Goal: Task Accomplishment & Management: Use online tool/utility

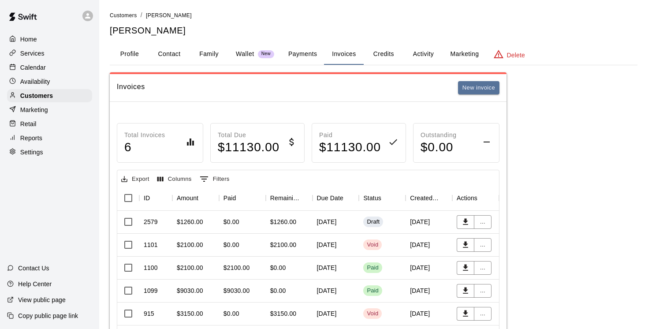
scroll to position [34, 0]
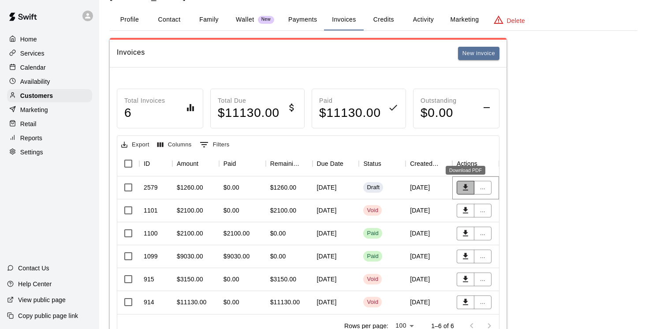
click at [466, 190] on icon "Download PDF" at bounding box center [465, 187] width 5 height 6
click at [485, 189] on button "..." at bounding box center [483, 188] width 18 height 14
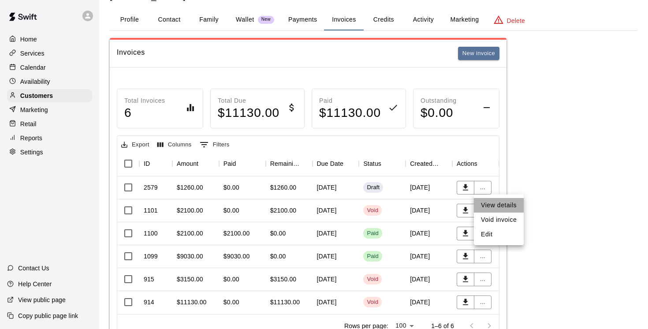
click at [493, 206] on li "View details" at bounding box center [499, 205] width 50 height 15
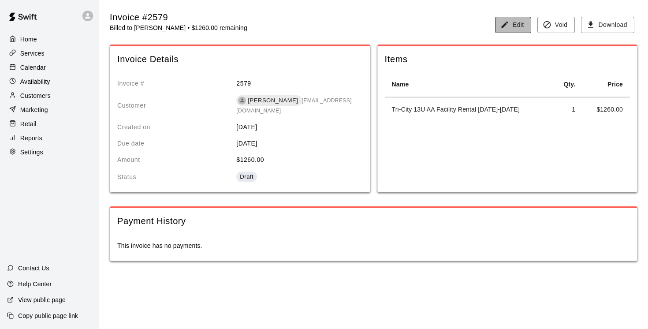
click at [512, 26] on button "Edit" at bounding box center [513, 25] width 36 height 16
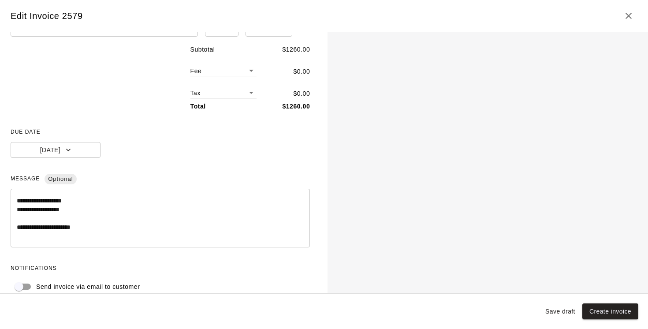
scroll to position [106, 0]
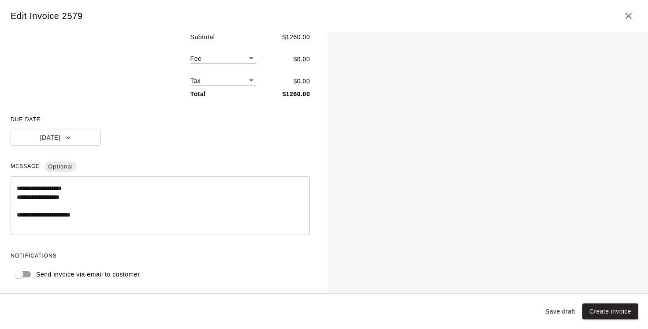
click at [295, 277] on div "Send invoice via email to customer" at bounding box center [160, 274] width 299 height 17
click at [603, 312] on button "Create invoice" at bounding box center [610, 311] width 56 height 16
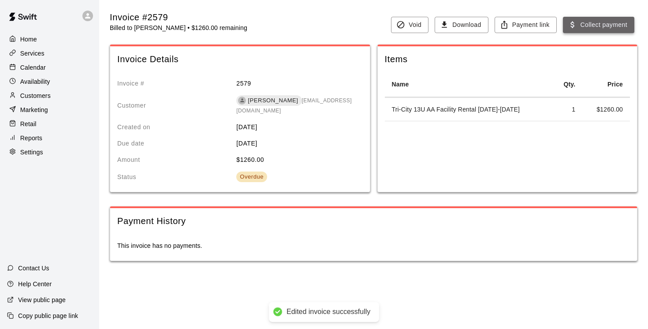
click at [611, 19] on button "Collect payment" at bounding box center [598, 25] width 71 height 16
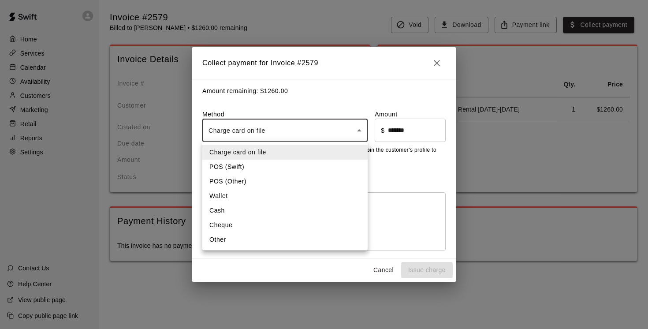
click at [361, 128] on body "Home Services Calendar Availability Customers Marketing Retail Reports Settings…" at bounding box center [324, 139] width 648 height 279
click at [240, 238] on li "Other" at bounding box center [284, 239] width 165 height 15
type input "*****"
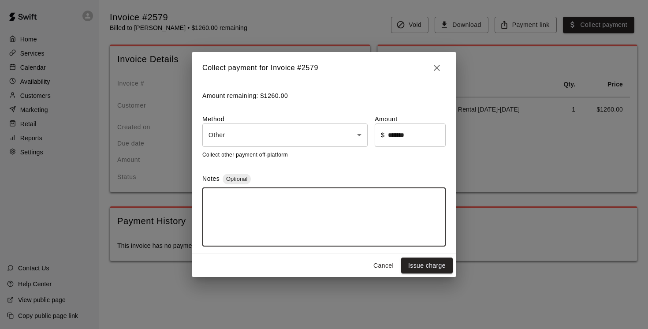
click at [245, 206] on textarea at bounding box center [323, 217] width 231 height 44
type textarea "**********"
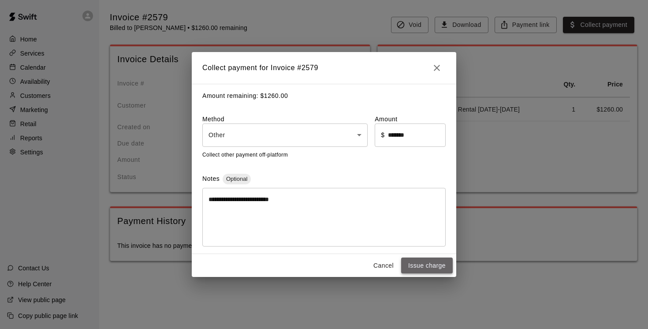
click at [435, 267] on button "Issue charge" at bounding box center [427, 265] width 52 height 16
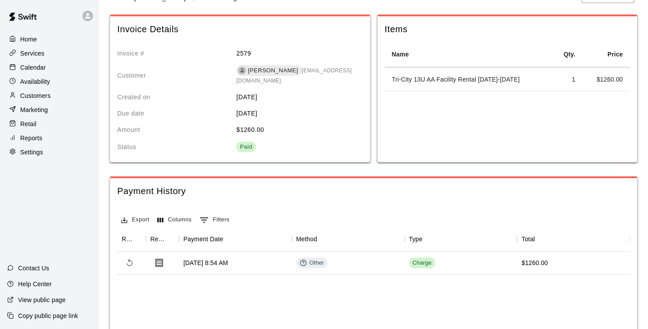
scroll to position [0, 0]
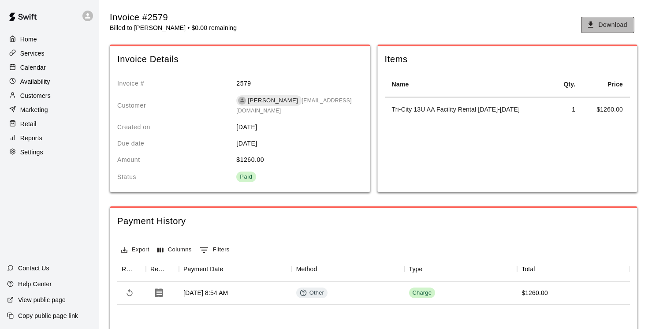
click at [614, 28] on button "Download" at bounding box center [607, 25] width 53 height 16
click at [41, 96] on p "Customers" at bounding box center [35, 95] width 30 height 9
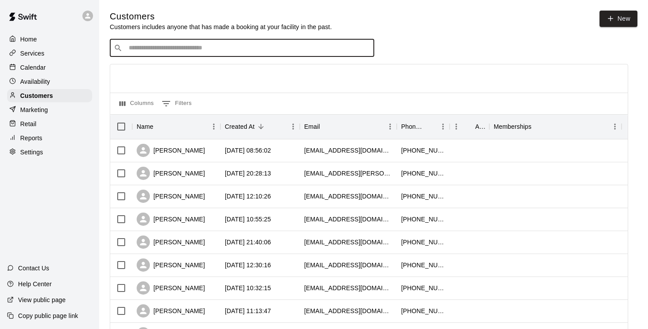
click at [171, 45] on input "Search customers by name or email" at bounding box center [248, 48] width 244 height 9
type input "******"
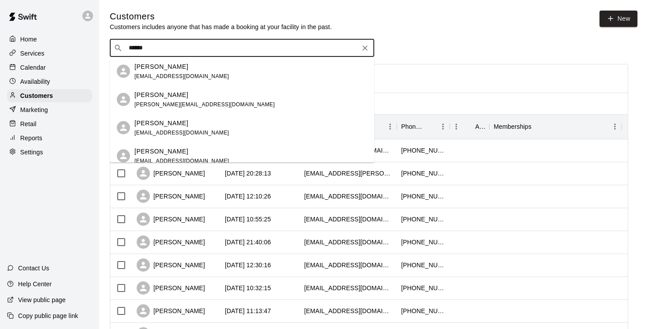
click at [167, 67] on p "Justin Hamade" at bounding box center [161, 66] width 54 height 9
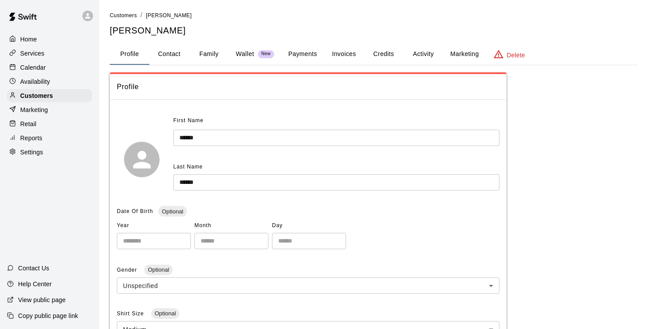
click at [349, 53] on button "Invoices" at bounding box center [344, 54] width 40 height 21
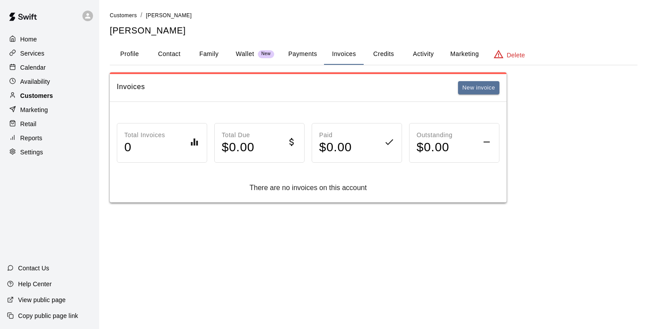
click at [54, 95] on div "Customers" at bounding box center [49, 95] width 85 height 13
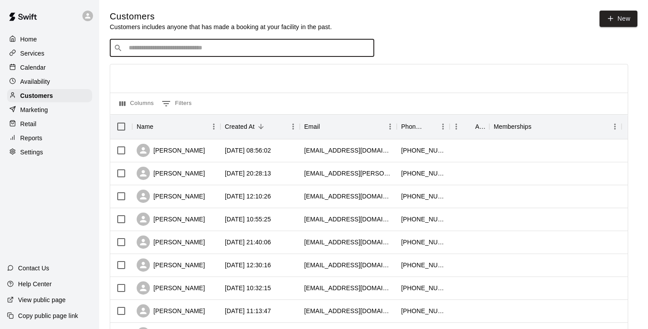
click at [150, 48] on input "Search customers by name or email" at bounding box center [248, 48] width 244 height 9
type input "******"
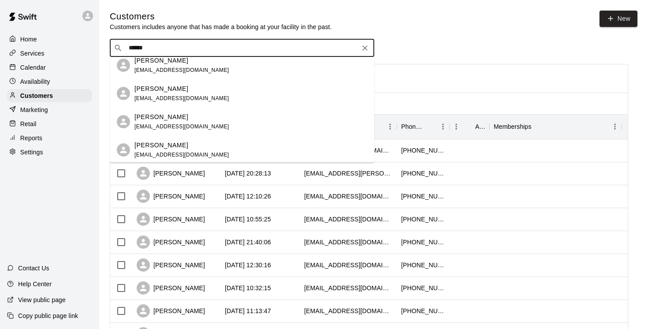
scroll to position [120, 0]
click at [171, 115] on p "Justin Hamade" at bounding box center [161, 115] width 54 height 9
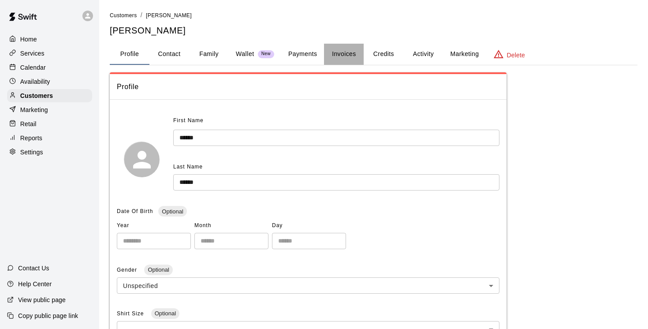
click at [346, 54] on button "Invoices" at bounding box center [344, 54] width 40 height 21
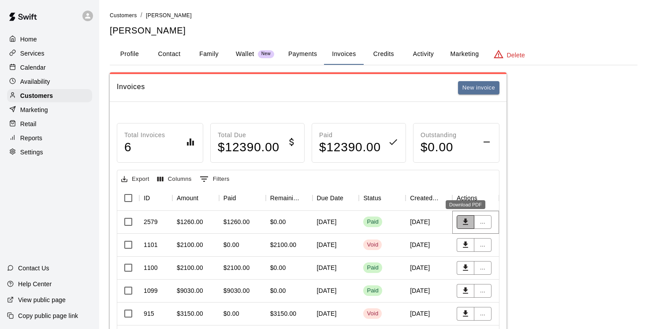
click at [464, 221] on icon "Download PDF" at bounding box center [465, 222] width 5 height 6
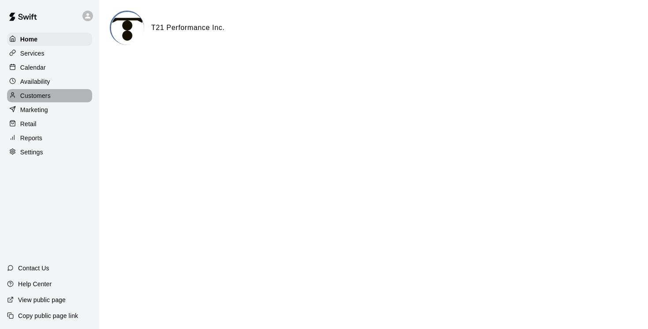
click at [46, 95] on p "Customers" at bounding box center [35, 95] width 30 height 9
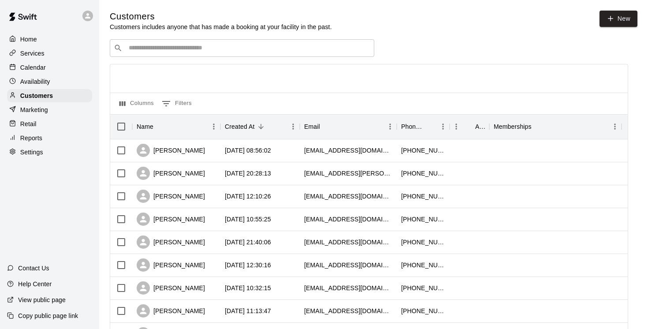
click at [143, 46] on input "Search customers by name or email" at bounding box center [248, 48] width 244 height 9
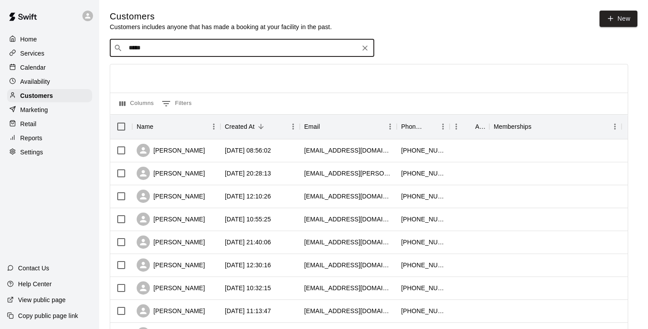
type input "******"
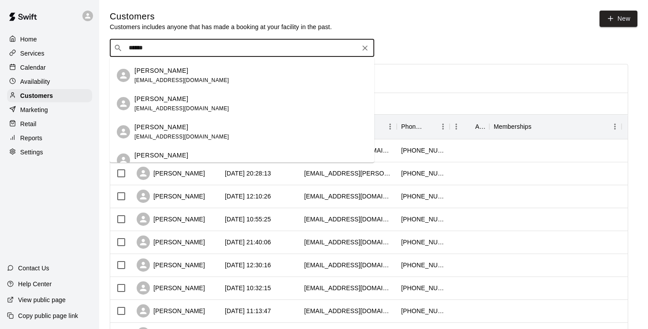
scroll to position [138, 0]
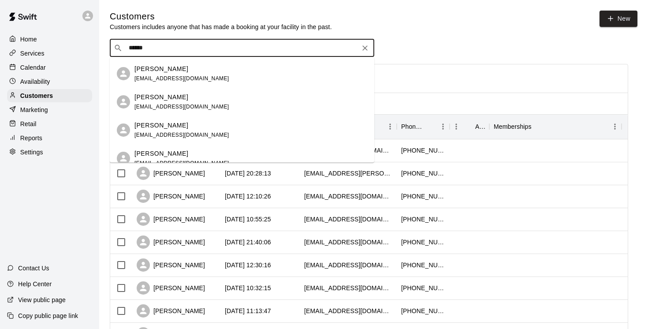
click at [162, 100] on p "[PERSON_NAME]" at bounding box center [161, 97] width 54 height 9
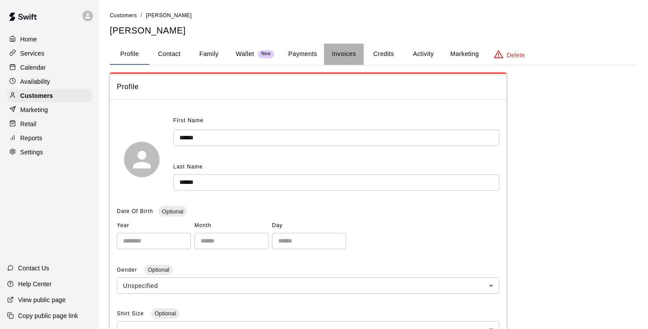
click at [343, 52] on button "Invoices" at bounding box center [344, 54] width 40 height 21
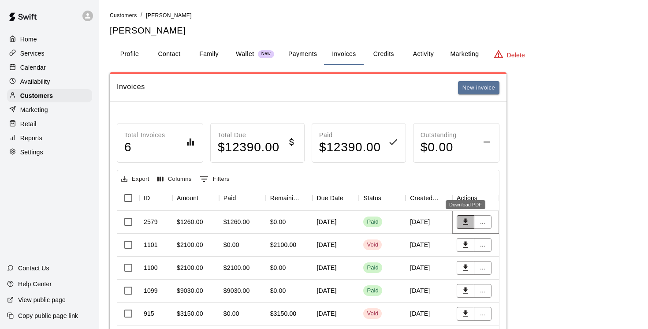
click at [467, 223] on icon "Download PDF" at bounding box center [465, 221] width 9 height 9
click at [309, 55] on button "Payments" at bounding box center [302, 54] width 43 height 21
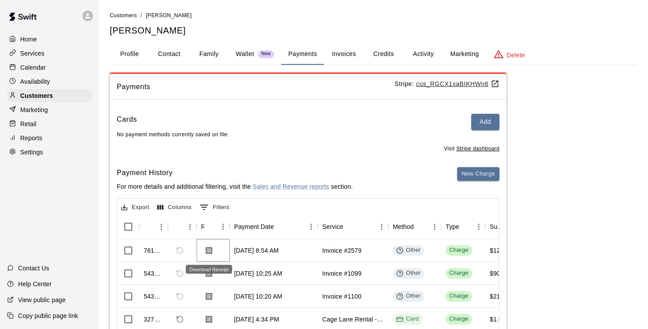
click at [210, 251] on icon "Download Receipt" at bounding box center [209, 249] width 7 height 7
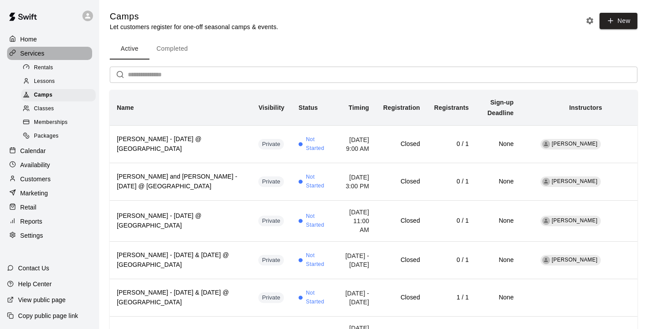
click at [41, 53] on p "Services" at bounding box center [32, 53] width 24 height 9
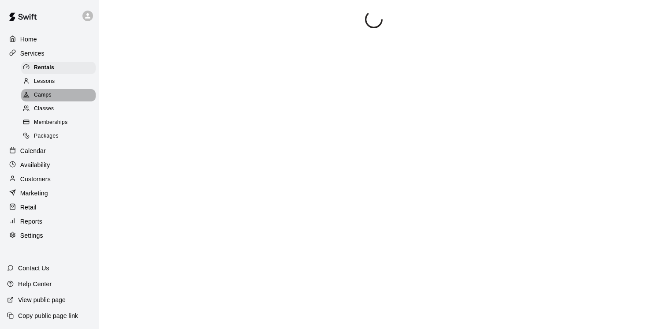
click at [45, 95] on span "Camps" at bounding box center [43, 95] width 18 height 9
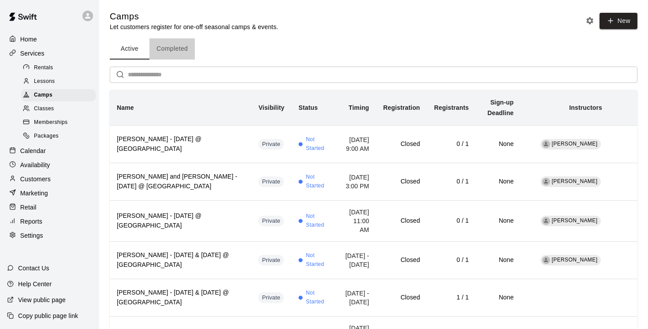
click at [167, 44] on button "Completed" at bounding box center [171, 48] width 45 height 21
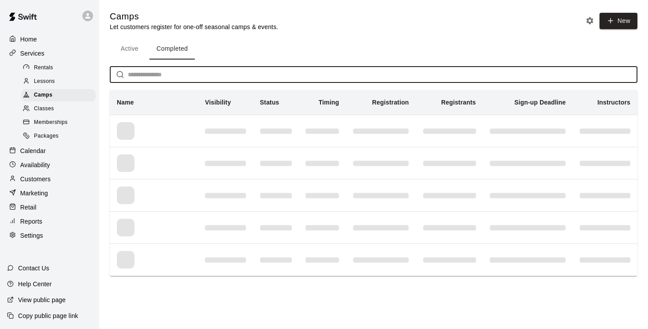
click at [152, 74] on input "text" at bounding box center [383, 75] width 510 height 16
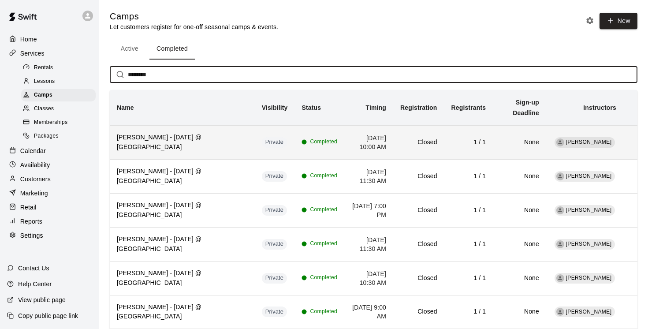
type input "********"
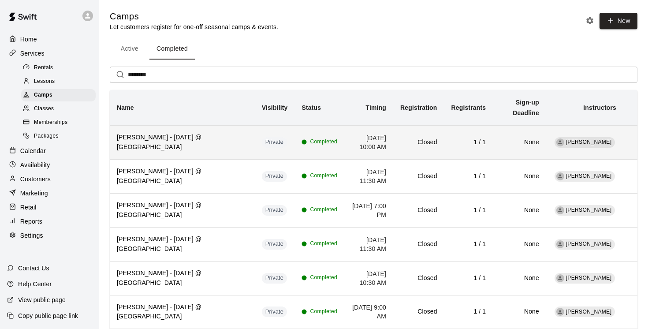
click at [181, 149] on h6 "George Gu - Saturday, August 9 @ East Van" at bounding box center [182, 142] width 131 height 19
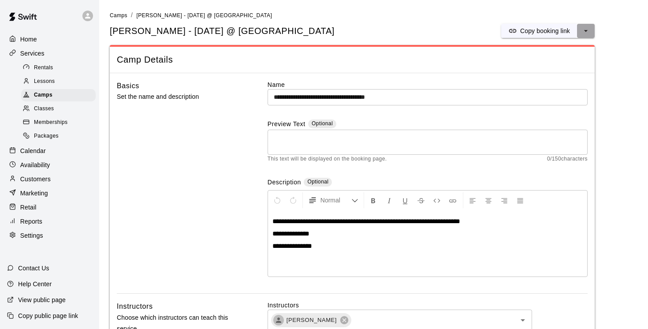
click at [588, 28] on icon "select merge strategy" at bounding box center [585, 30] width 9 height 9
click at [561, 63] on h6 "Duplicate camp" at bounding box center [550, 64] width 43 height 10
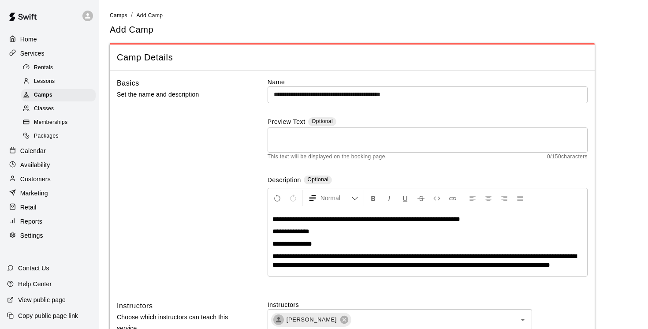
click at [369, 94] on input "**********" at bounding box center [428, 94] width 320 height 16
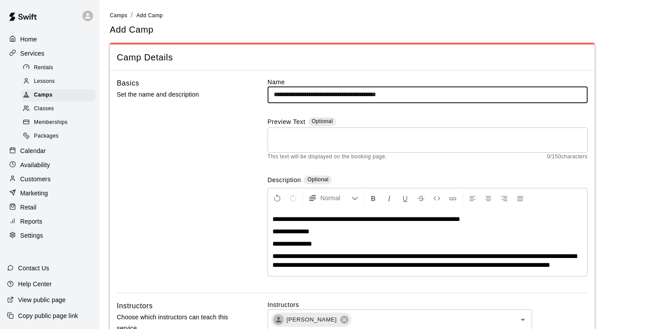
click at [428, 92] on input "**********" at bounding box center [428, 94] width 320 height 16
type input "**********"
click at [374, 218] on span "**********" at bounding box center [366, 219] width 188 height 7
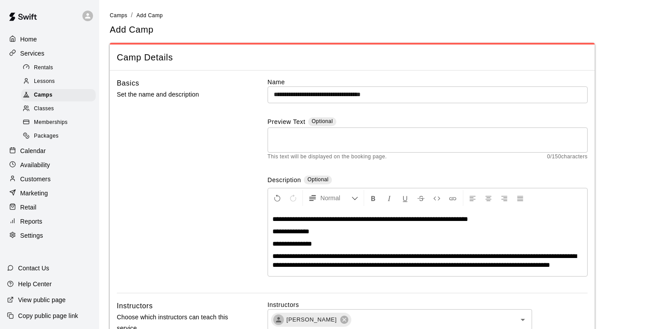
click at [398, 217] on span "**********" at bounding box center [370, 219] width 196 height 7
click at [407, 218] on span "**********" at bounding box center [368, 219] width 193 height 7
click at [427, 218] on span "**********" at bounding box center [368, 219] width 193 height 7
click at [438, 218] on span "**********" at bounding box center [367, 219] width 190 height 7
click at [303, 230] on span "**********" at bounding box center [290, 231] width 37 height 7
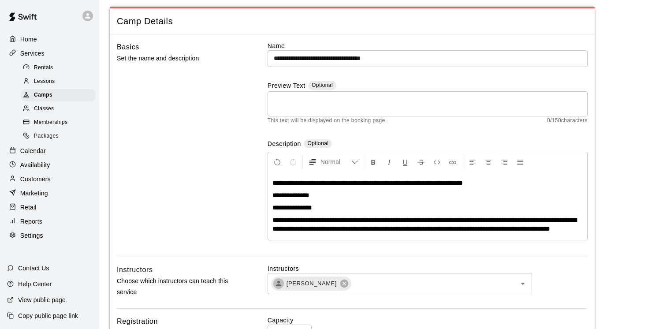
scroll to position [39, 0]
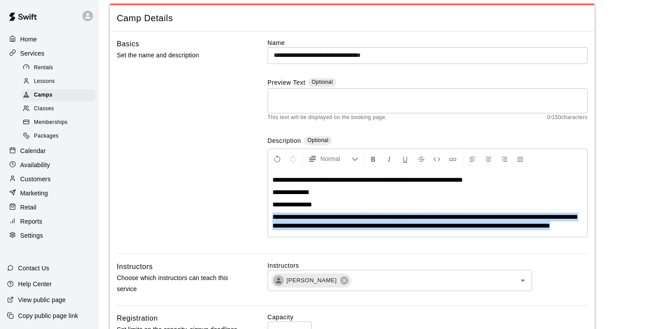
drag, startPoint x: 272, startPoint y: 213, endPoint x: 281, endPoint y: 253, distance: 40.7
click at [281, 253] on div "**********" at bounding box center [428, 145] width 320 height 215
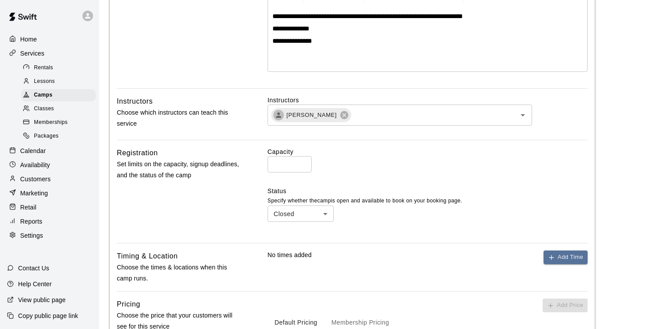
scroll to position [206, 0]
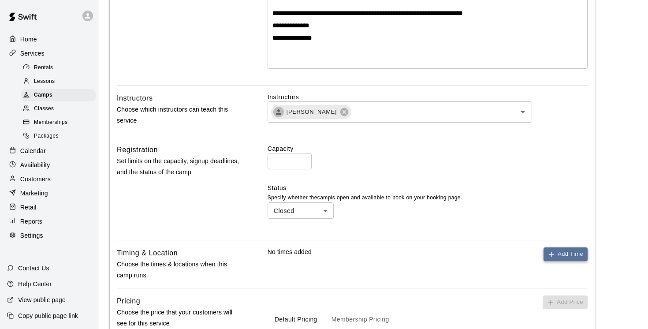
click at [561, 253] on button "Add Time" at bounding box center [565, 254] width 44 height 14
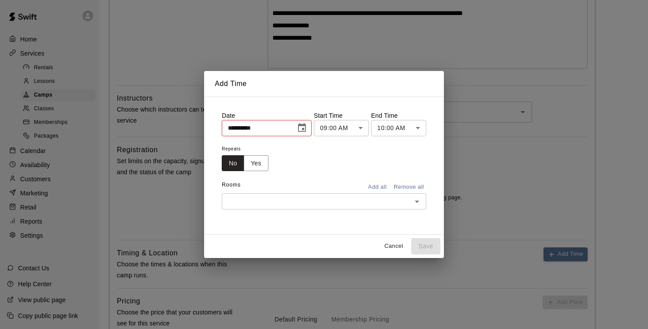
click at [305, 124] on icon "Choose date, selected date is Aug 17, 2025" at bounding box center [302, 127] width 8 height 9
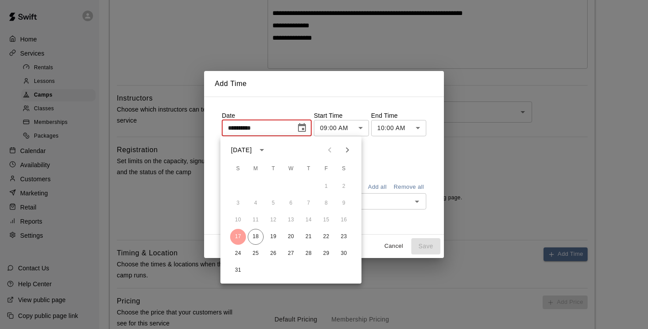
click at [347, 149] on icon "Next month" at bounding box center [347, 150] width 11 height 11
click at [343, 185] on button "6" at bounding box center [344, 187] width 16 height 16
type input "**********"
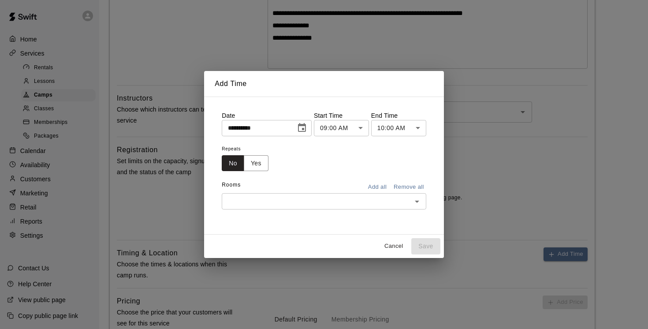
click at [364, 126] on body "**********" at bounding box center [324, 137] width 648 height 686
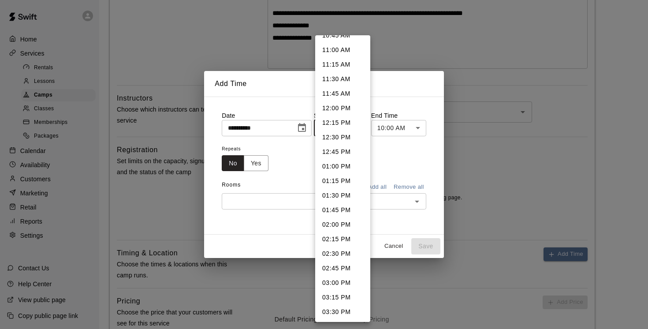
scroll to position [648, 0]
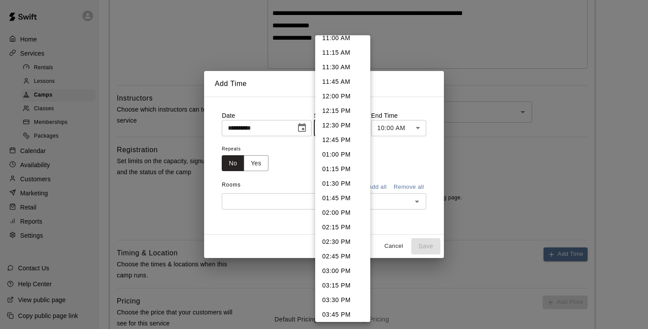
click at [340, 153] on li "01:00 PM" at bounding box center [342, 154] width 55 height 15
type input "********"
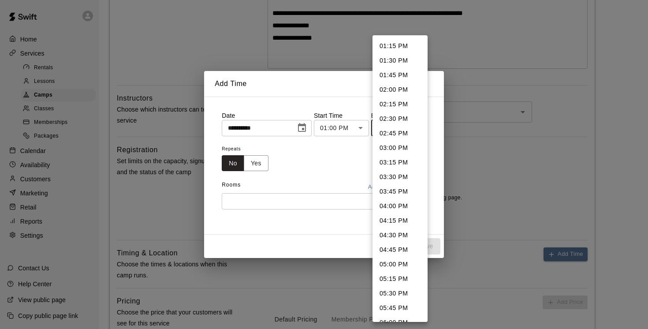
click at [420, 126] on body "**********" at bounding box center [324, 137] width 648 height 686
click at [396, 89] on li "02:00 PM" at bounding box center [399, 89] width 55 height 15
type input "********"
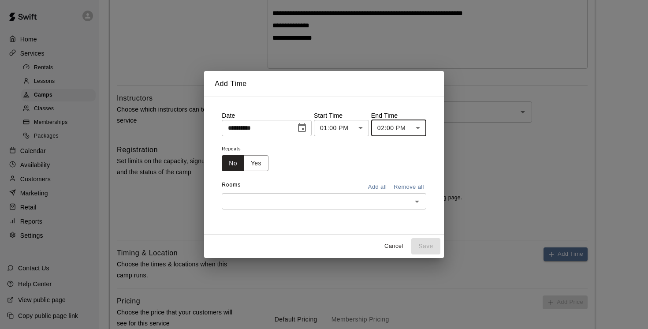
click at [271, 199] on input "text" at bounding box center [316, 201] width 185 height 11
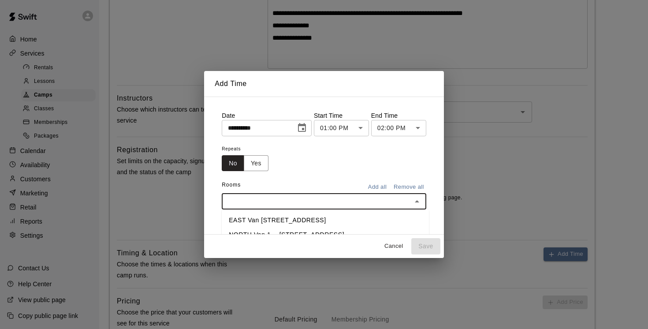
click at [273, 218] on li "EAST Van [STREET_ADDRESS]" at bounding box center [325, 220] width 207 height 15
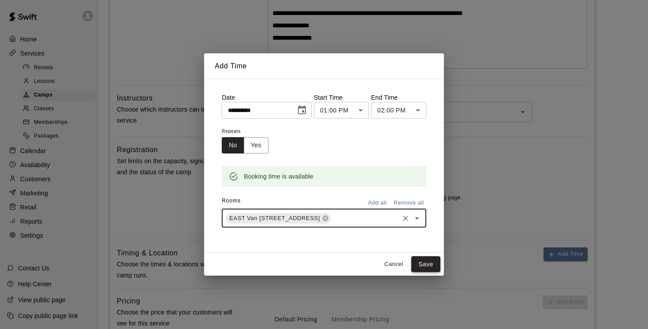
click at [426, 263] on button "Save" at bounding box center [425, 264] width 29 height 16
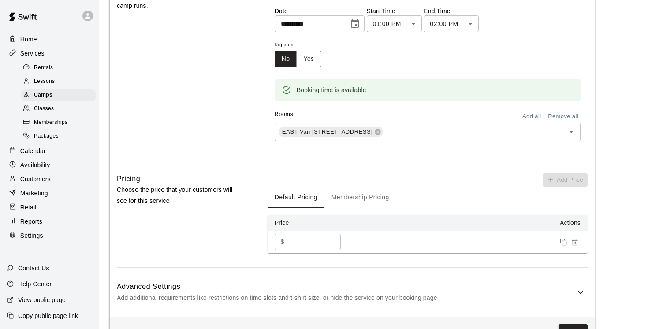
scroll to position [494, 0]
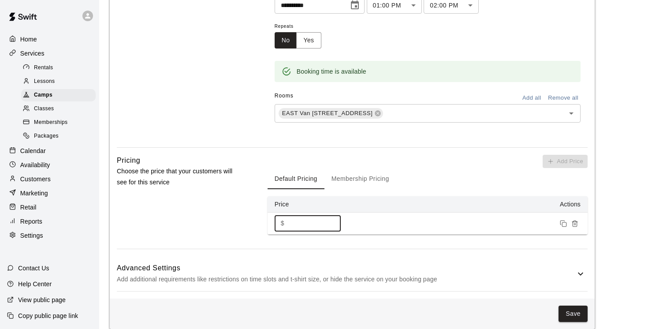
drag, startPoint x: 306, startPoint y: 223, endPoint x: 264, endPoint y: 227, distance: 42.0
click at [265, 225] on div "Pricing Choose the price that your customers will see for this service Add Pric…" at bounding box center [352, 202] width 471 height 94
type input "***"
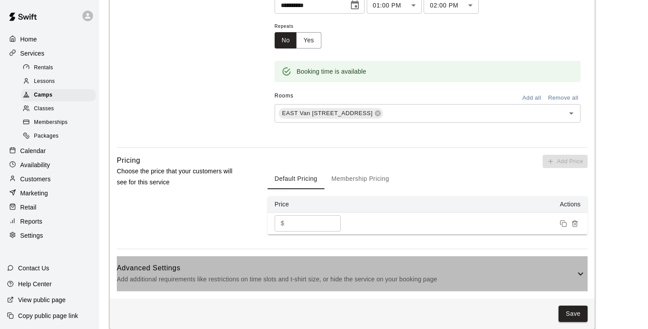
click at [584, 272] on icon at bounding box center [580, 273] width 11 height 11
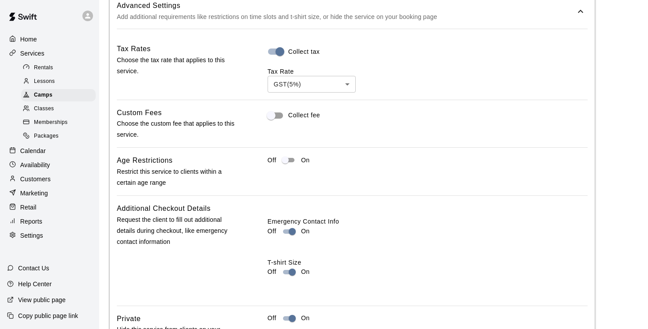
scroll to position [836, 0]
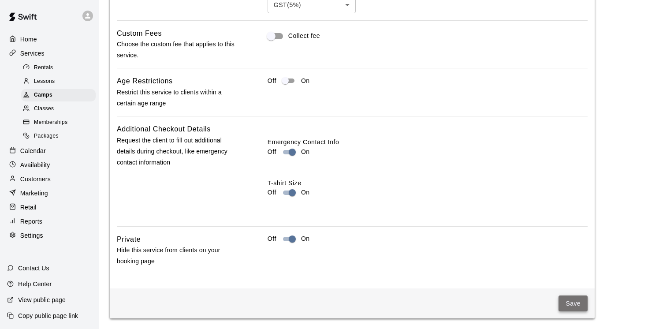
click at [573, 303] on button "Save" at bounding box center [572, 303] width 29 height 16
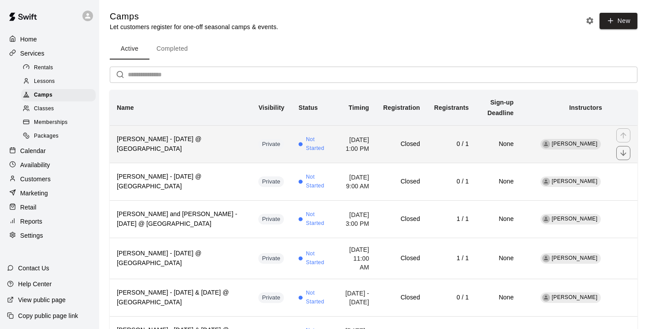
click at [229, 156] on th "George Gu - Saturday, Sept 6 @ East Van" at bounding box center [180, 143] width 141 height 37
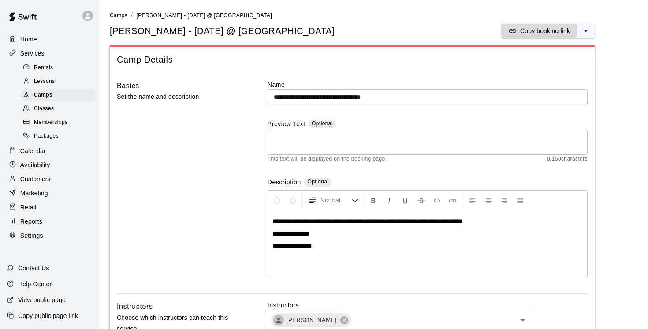
click at [538, 29] on p "Copy booking link" at bounding box center [545, 30] width 50 height 9
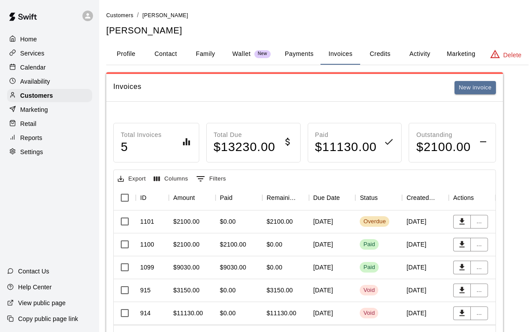
scroll to position [0, 0]
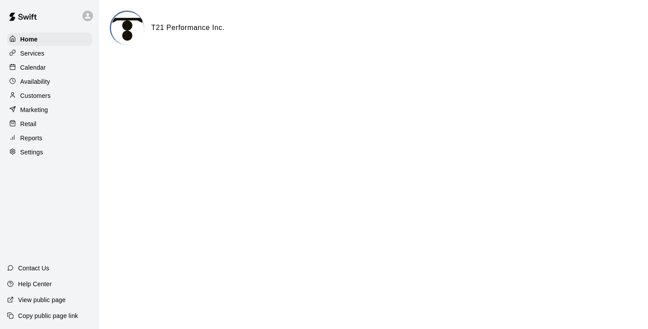
click at [28, 53] on p "Services" at bounding box center [32, 53] width 24 height 9
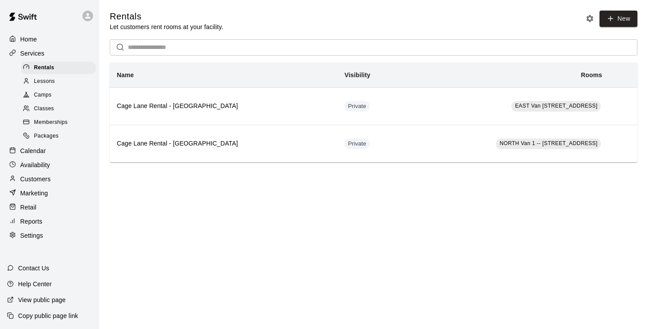
click at [45, 96] on span "Camps" at bounding box center [43, 95] width 18 height 9
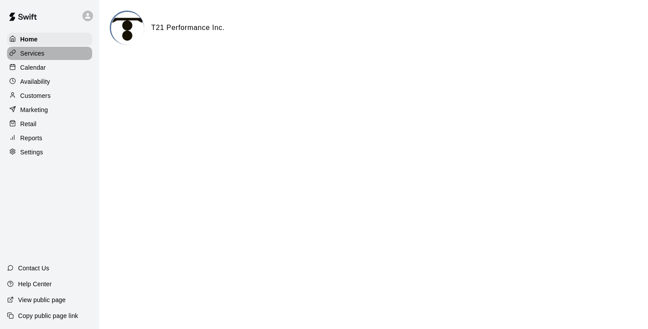
click at [37, 55] on p "Services" at bounding box center [32, 53] width 24 height 9
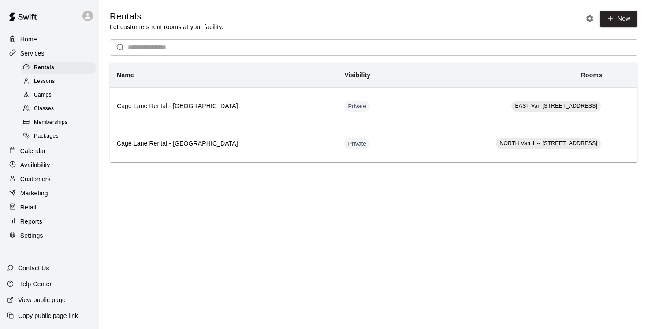
click at [49, 92] on span "Camps" at bounding box center [43, 95] width 18 height 9
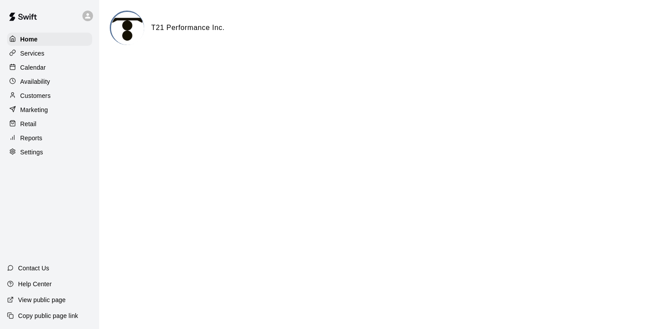
click at [36, 138] on p "Reports" at bounding box center [31, 138] width 22 height 9
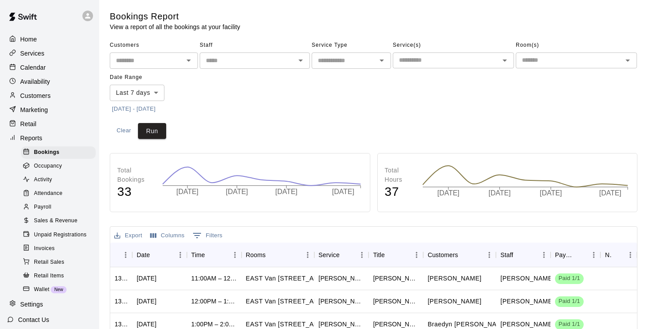
click at [158, 92] on body "Home Services Calendar Availability Customers Marketing Retail Reports Bookings…" at bounding box center [324, 269] width 648 height 538
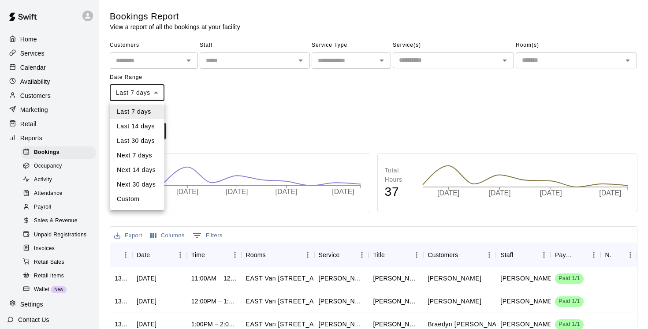
click at [142, 200] on li "Custom" at bounding box center [137, 199] width 55 height 15
type input "******"
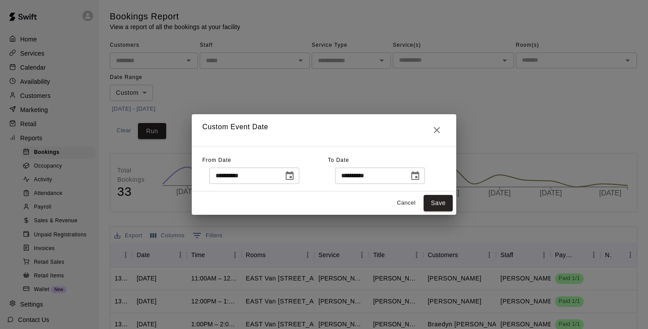
click at [293, 176] on icon "Choose date, selected date is Aug 11, 2025" at bounding box center [290, 175] width 8 height 9
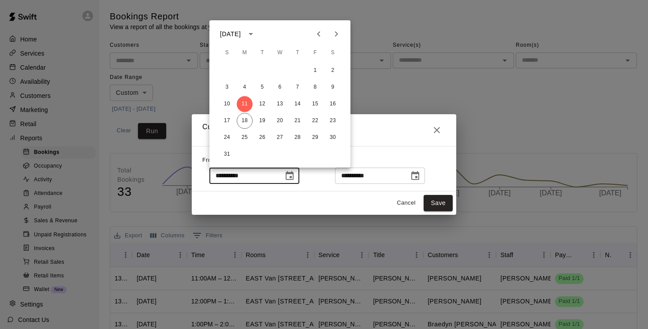
click at [320, 32] on icon "Previous month" at bounding box center [318, 33] width 3 height 5
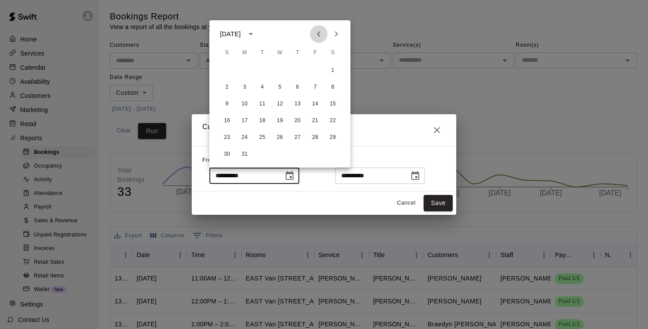
click at [320, 32] on icon "Previous month" at bounding box center [318, 33] width 3 height 5
click at [445, 201] on button "Save" at bounding box center [438, 203] width 29 height 16
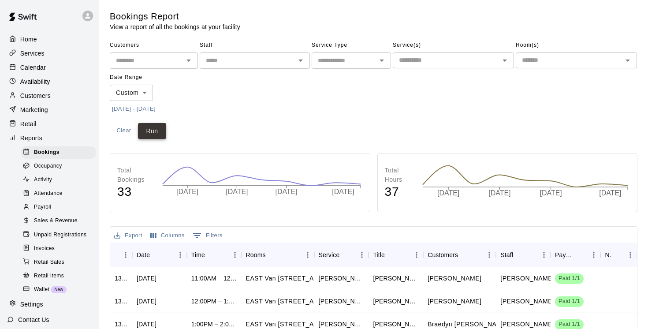
click at [159, 134] on button "Run" at bounding box center [152, 131] width 28 height 16
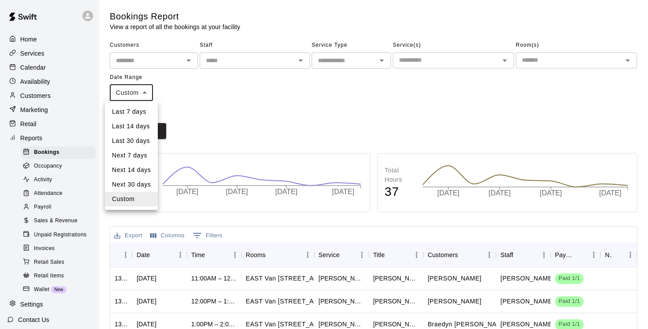
click at [146, 92] on body "Home Services Calendar Availability Customers Marketing Retail Reports Bookings…" at bounding box center [324, 269] width 648 height 538
click at [138, 204] on li "Custom" at bounding box center [131, 199] width 53 height 15
click at [143, 91] on body "Home Services Calendar Availability Customers Marketing Retail Reports Bookings…" at bounding box center [324, 269] width 648 height 538
click at [128, 201] on li "Custom" at bounding box center [131, 199] width 53 height 15
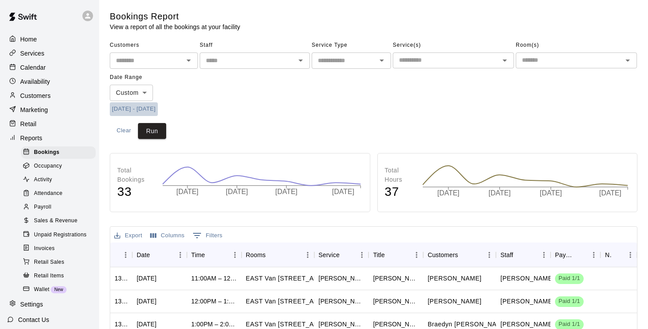
click at [124, 110] on button "8/11/2025 - 8/18/2025" at bounding box center [134, 109] width 48 height 14
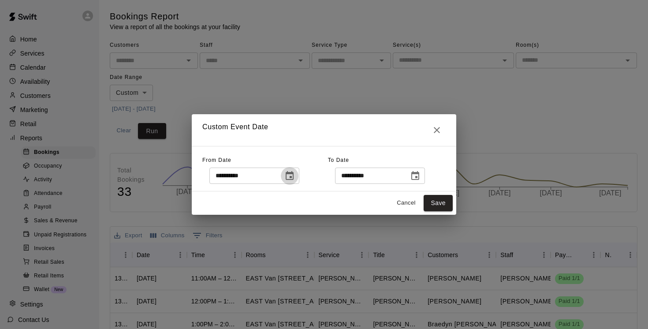
click at [290, 174] on icon "Choose date, selected date is Aug 11, 2025" at bounding box center [289, 176] width 11 height 11
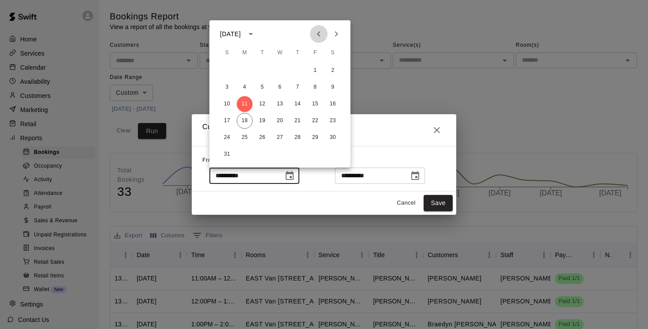
click at [318, 34] on icon "Previous month" at bounding box center [318, 33] width 3 height 5
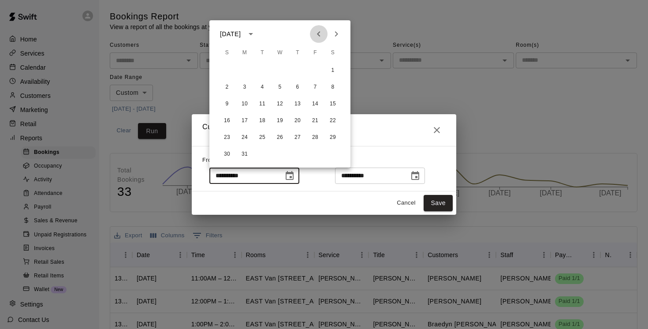
click at [318, 34] on icon "Previous month" at bounding box center [318, 33] width 3 height 5
click at [278, 73] on button "1" at bounding box center [280, 71] width 16 height 16
type input "**********"
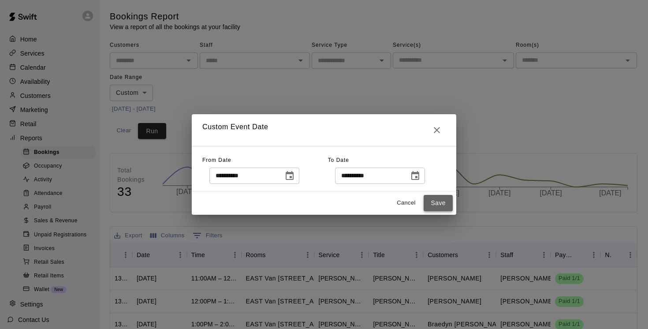
click at [440, 204] on button "Save" at bounding box center [438, 203] width 29 height 16
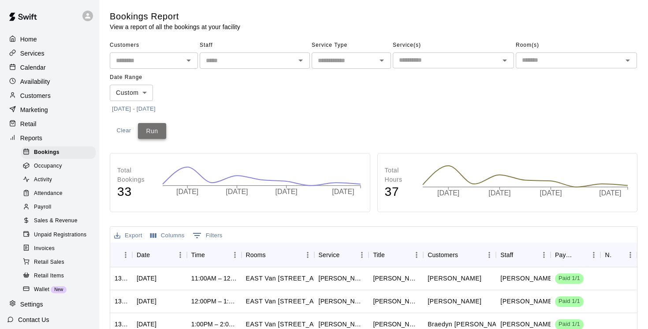
click at [155, 130] on button "Run" at bounding box center [152, 131] width 28 height 16
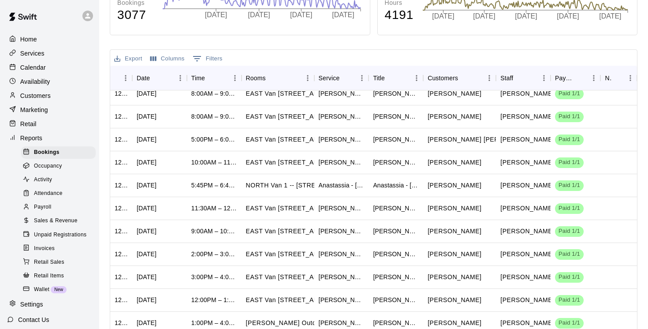
scroll to position [209, 0]
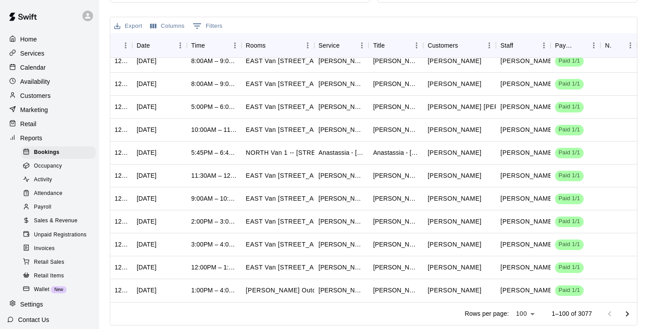
click at [628, 315] on icon "Go to next page" at bounding box center [627, 314] width 11 height 11
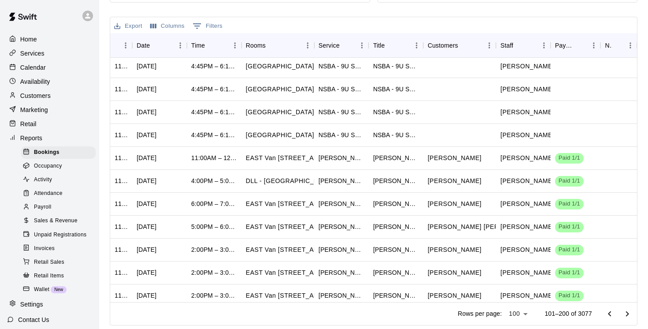
scroll to position [2048, 0]
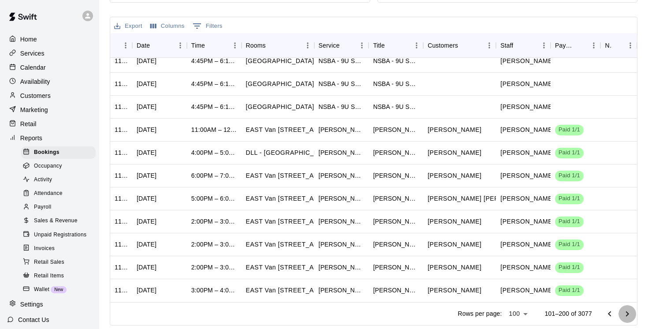
click at [627, 312] on icon "Go to next page" at bounding box center [627, 313] width 3 height 5
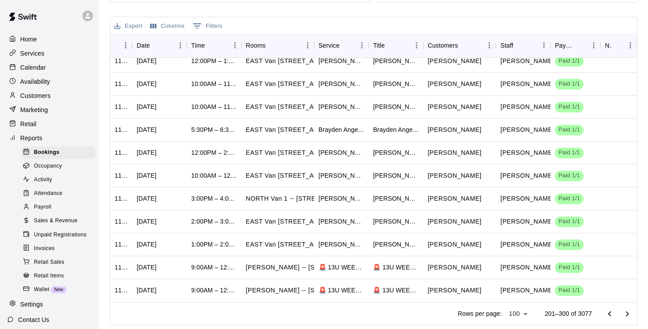
click at [625, 312] on icon "Go to next page" at bounding box center [627, 314] width 11 height 11
click at [629, 312] on icon "Go to next page" at bounding box center [627, 314] width 11 height 11
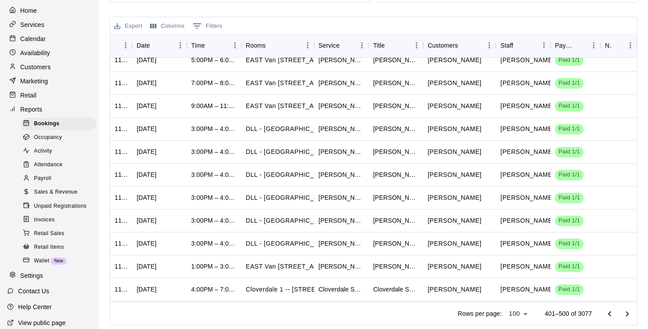
scroll to position [23, 0]
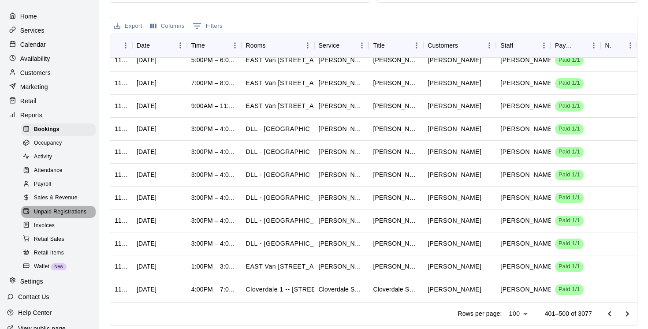
click at [60, 210] on span "Unpaid Registrations" at bounding box center [60, 212] width 52 height 9
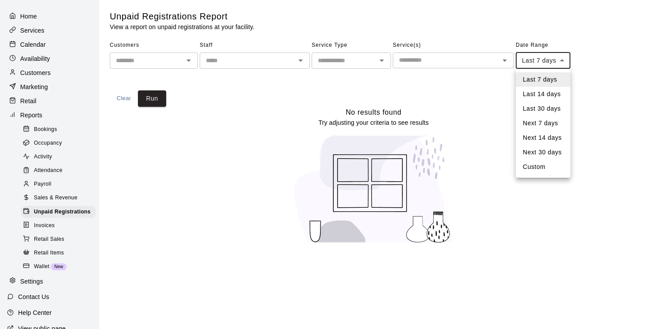
click at [564, 61] on body "Home Services Calendar Availability Customers Marketing Retail Reports Bookings…" at bounding box center [324, 127] width 648 height 254
click at [532, 169] on li "Custom" at bounding box center [543, 167] width 55 height 15
type input "******"
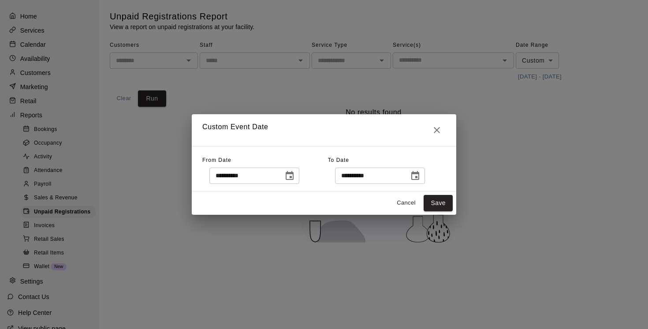
click at [295, 175] on icon "Choose date, selected date is Aug 11, 2025" at bounding box center [289, 176] width 11 height 11
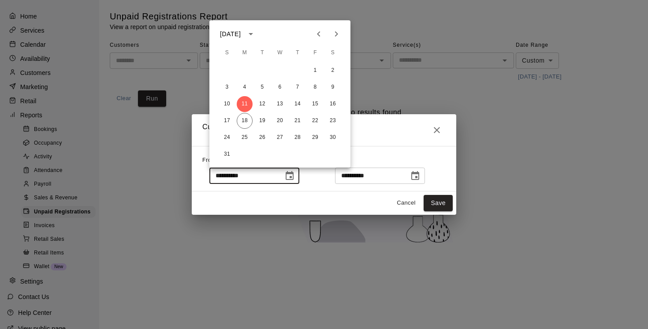
click at [320, 33] on icon "Previous month" at bounding box center [318, 34] width 11 height 11
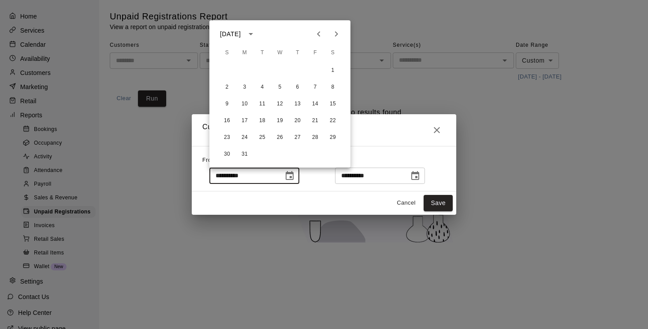
click at [320, 33] on icon "Previous month" at bounding box center [318, 34] width 11 height 11
click at [281, 70] on button "1" at bounding box center [280, 71] width 16 height 16
type input "**********"
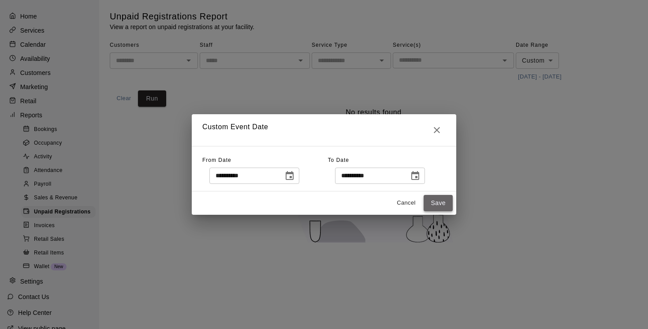
click at [439, 206] on button "Save" at bounding box center [438, 203] width 29 height 16
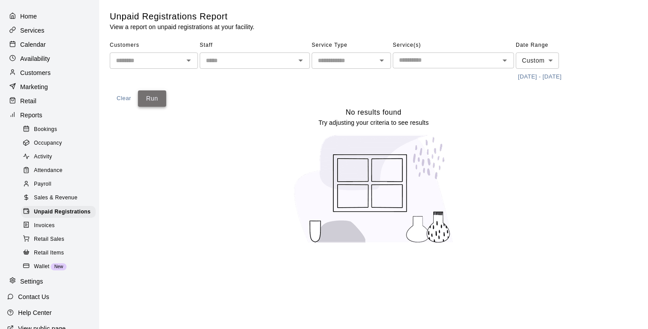
click at [156, 98] on button "Run" at bounding box center [152, 98] width 28 height 16
click at [42, 226] on span "Invoices" at bounding box center [44, 225] width 21 height 9
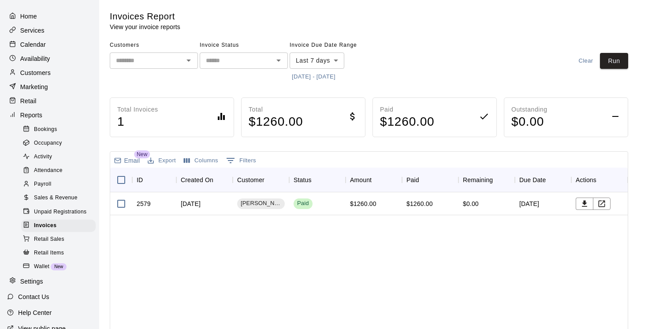
click at [339, 60] on body "Home Services Calendar Availability Customers Marketing Retail Reports Bookings…" at bounding box center [324, 231] width 648 height 463
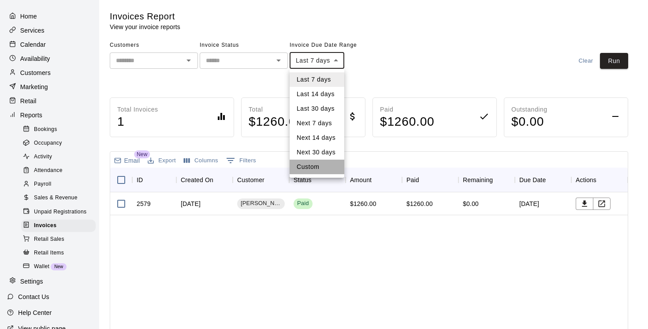
click at [311, 167] on li "Custom" at bounding box center [317, 167] width 55 height 15
type input "******"
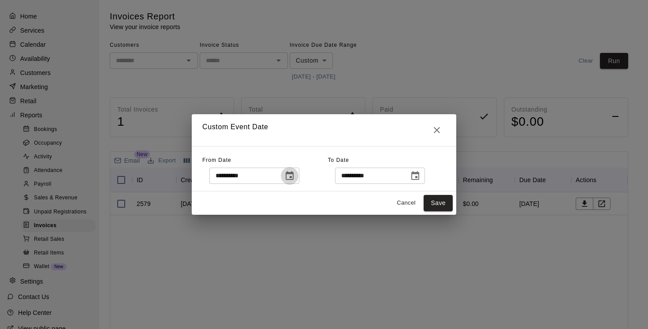
click at [291, 177] on icon "Choose date, selected date is Aug 11, 2025" at bounding box center [289, 176] width 11 height 11
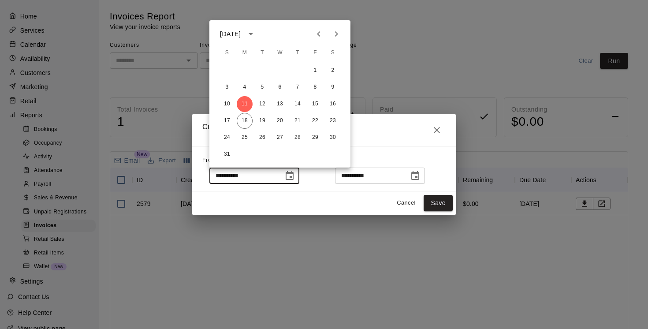
click at [316, 33] on icon "Previous month" at bounding box center [318, 34] width 11 height 11
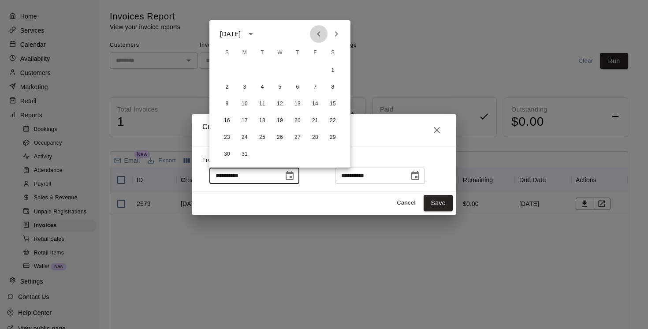
click at [316, 33] on icon "Previous month" at bounding box center [318, 34] width 11 height 11
click at [281, 68] on button "1" at bounding box center [280, 71] width 16 height 16
type input "**********"
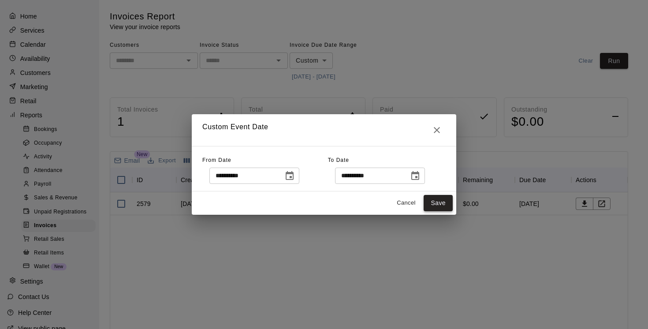
click at [436, 202] on button "Save" at bounding box center [438, 203] width 29 height 16
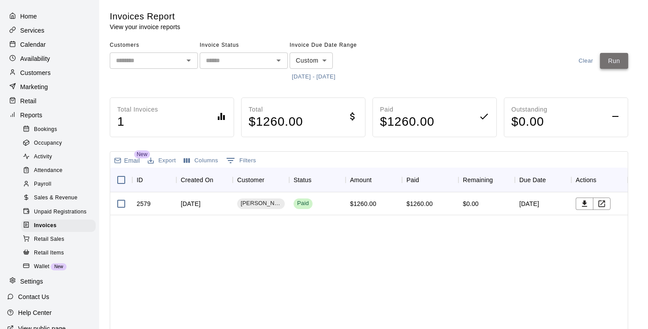
click at [616, 61] on button "Run" at bounding box center [614, 61] width 28 height 16
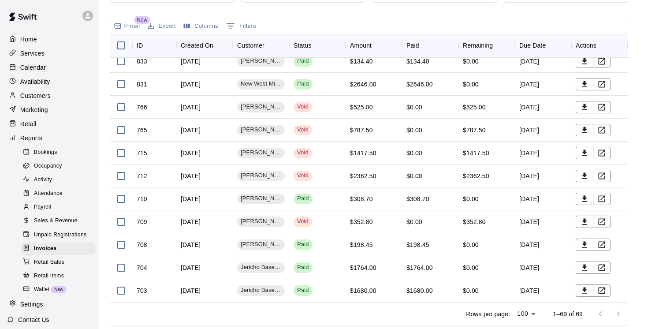
click at [144, 18] on span "New" at bounding box center [142, 20] width 16 height 8
click at [143, 22] on span "New" at bounding box center [142, 20] width 16 height 8
click at [130, 27] on p "Email" at bounding box center [132, 26] width 16 height 9
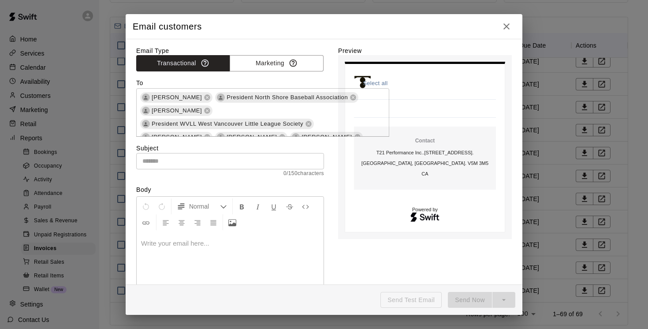
click at [506, 26] on icon "button" at bounding box center [506, 26] width 6 height 6
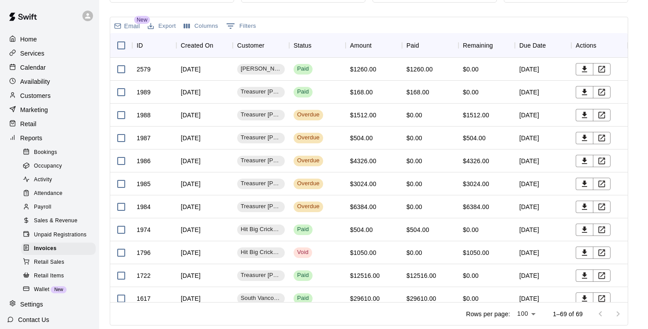
click at [35, 54] on p "Services" at bounding box center [32, 53] width 24 height 9
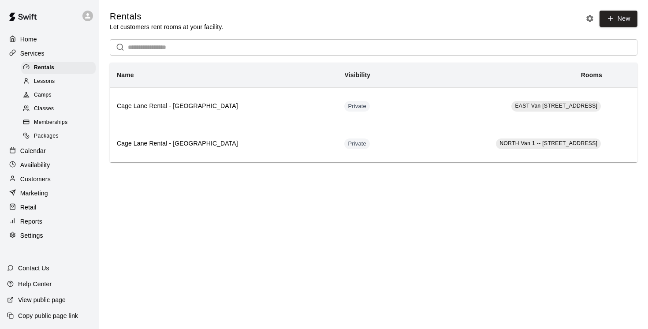
click at [41, 95] on span "Camps" at bounding box center [43, 95] width 18 height 9
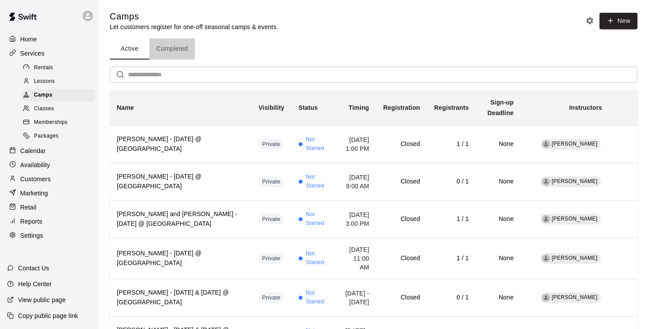
click at [165, 47] on button "Completed" at bounding box center [171, 48] width 45 height 21
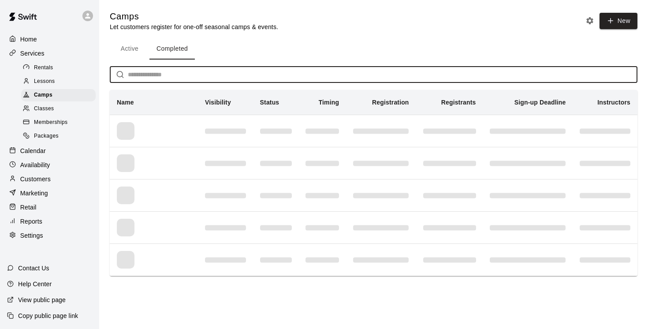
click at [158, 73] on input "text" at bounding box center [383, 75] width 510 height 16
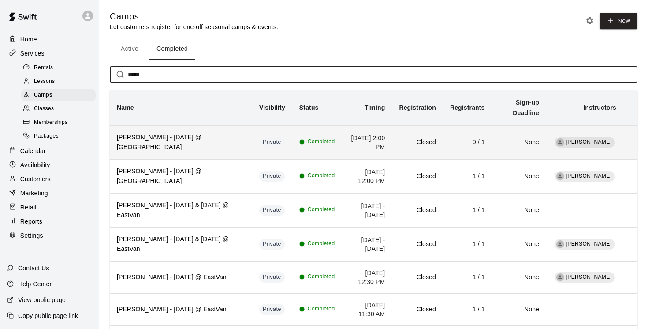
type input "****"
click at [169, 148] on h6 "Hank Bonn - Tuesday, July 29 @ EastVan" at bounding box center [181, 142] width 128 height 19
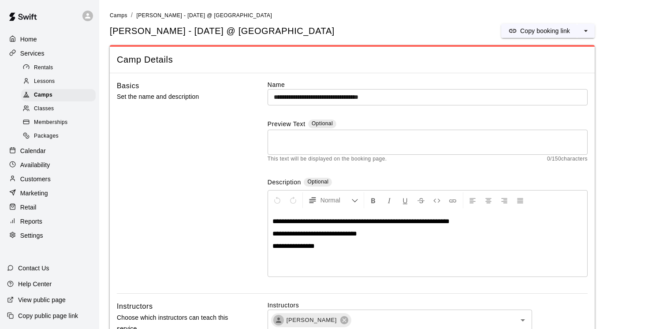
scroll to position [1, 0]
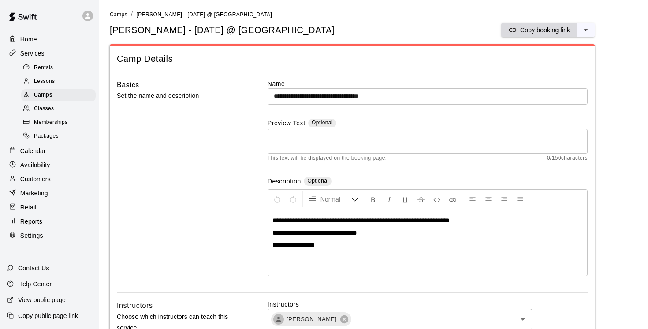
click at [547, 29] on p "Copy booking link" at bounding box center [545, 30] width 50 height 9
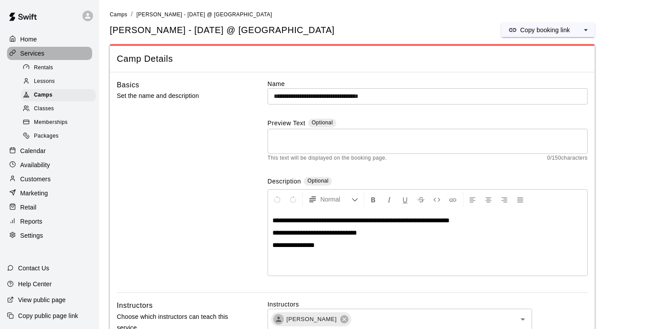
click at [38, 52] on p "Services" at bounding box center [32, 53] width 24 height 9
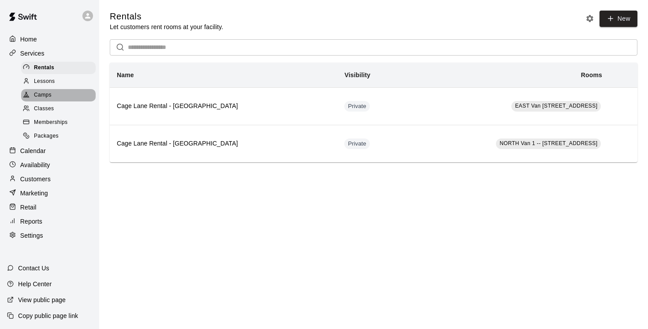
click at [42, 94] on span "Camps" at bounding box center [43, 95] width 18 height 9
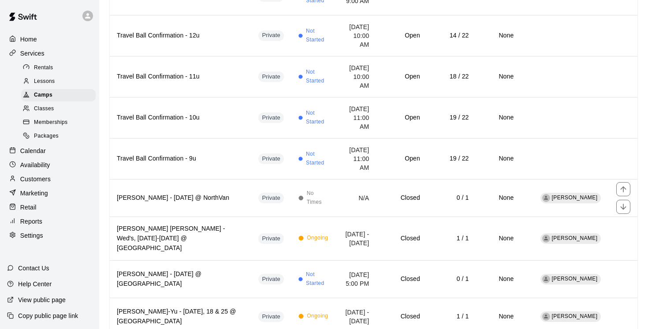
scroll to position [2120, 0]
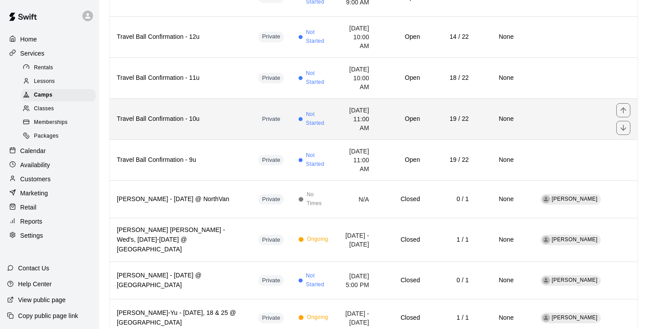
click at [435, 139] on td "19 / 22" at bounding box center [451, 118] width 49 height 41
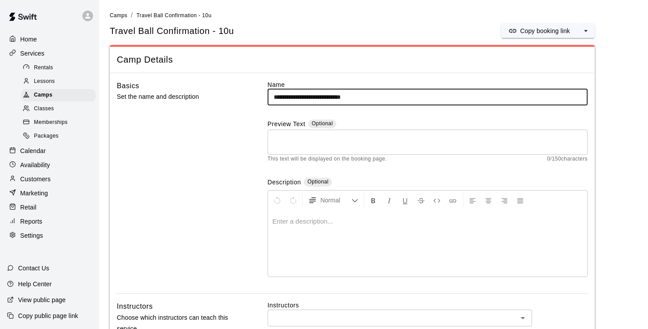
click at [35, 52] on p "Services" at bounding box center [32, 53] width 24 height 9
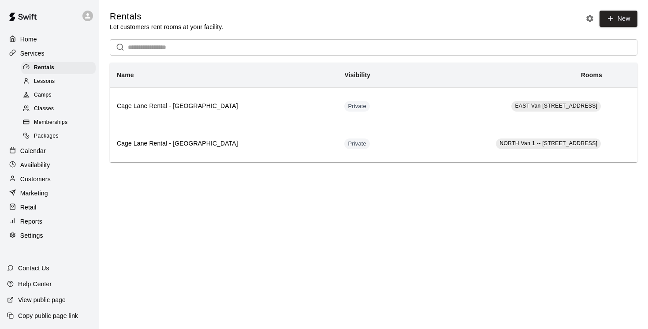
click at [48, 97] on span "Camps" at bounding box center [43, 95] width 18 height 9
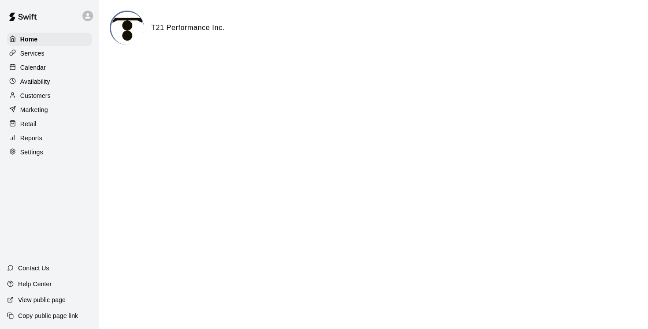
click at [34, 68] on p "Calendar" at bounding box center [33, 67] width 26 height 9
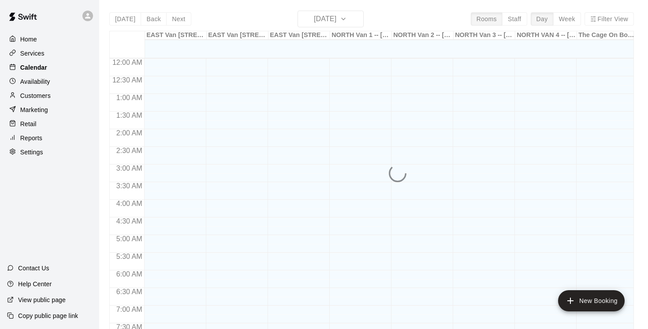
scroll to position [336, 0]
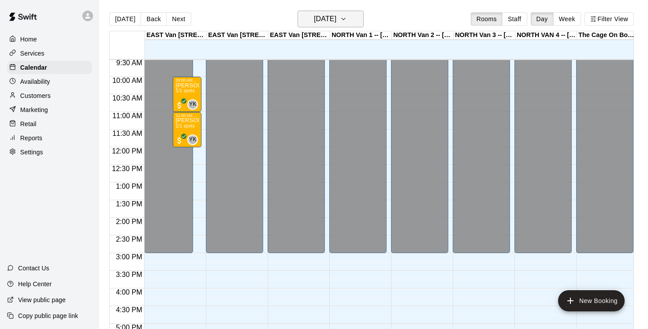
click at [347, 19] on icon "button" at bounding box center [343, 19] width 7 height 11
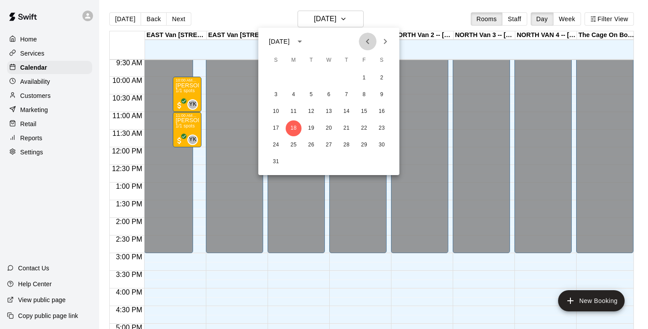
click at [370, 41] on icon "Previous month" at bounding box center [367, 41] width 11 height 11
click at [312, 145] on button "29" at bounding box center [311, 145] width 16 height 16
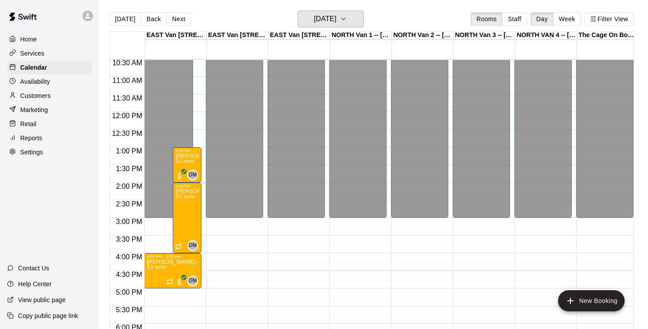
scroll to position [372, 0]
click at [358, 20] on button "[DATE]" at bounding box center [331, 19] width 66 height 17
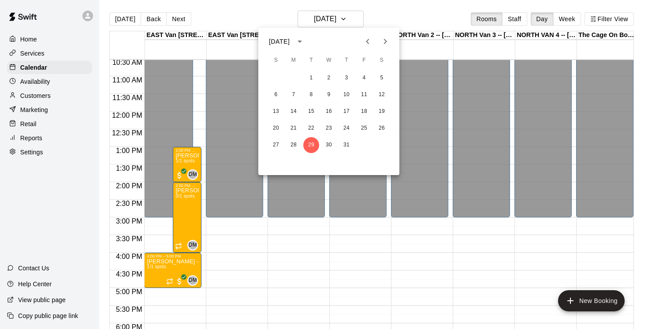
click at [383, 40] on icon "Next month" at bounding box center [385, 41] width 11 height 11
click at [348, 127] on button "21" at bounding box center [347, 128] width 16 height 16
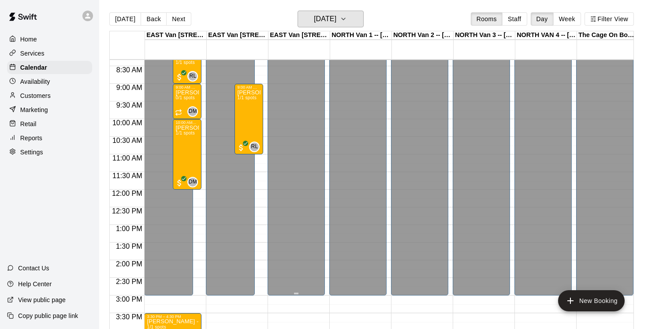
scroll to position [293, 0]
click at [347, 21] on icon "button" at bounding box center [343, 19] width 7 height 11
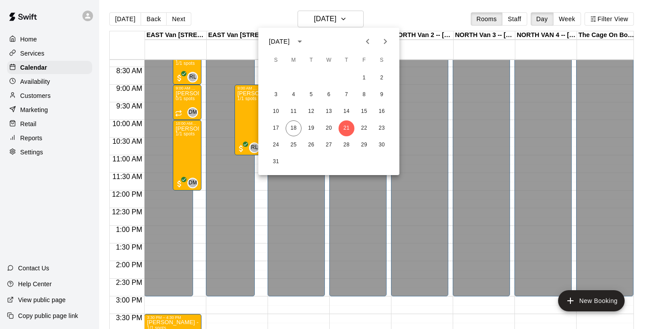
click at [367, 39] on icon "Previous month" at bounding box center [367, 41] width 11 height 11
click at [313, 146] on button "29" at bounding box center [311, 145] width 16 height 16
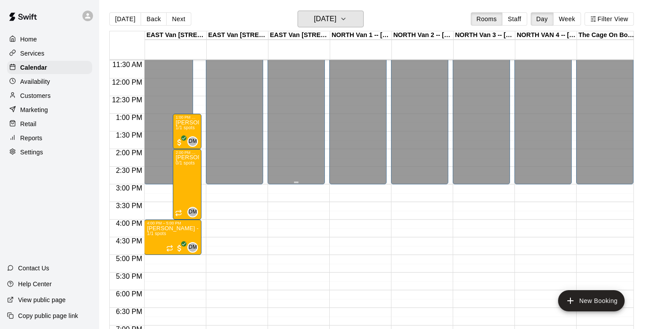
scroll to position [404, 0]
click at [347, 18] on icon "button" at bounding box center [343, 19] width 7 height 11
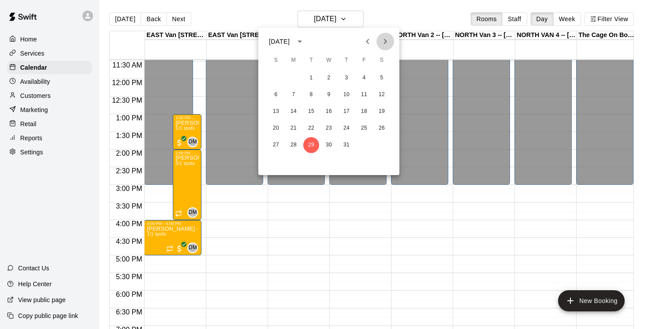
click at [386, 41] on icon "Next month" at bounding box center [385, 41] width 3 height 5
click at [294, 124] on button "18" at bounding box center [294, 128] width 16 height 16
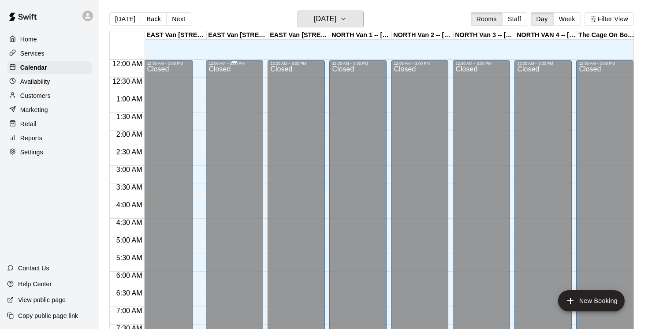
scroll to position [0, 0]
click at [347, 18] on icon "button" at bounding box center [343, 19] width 7 height 11
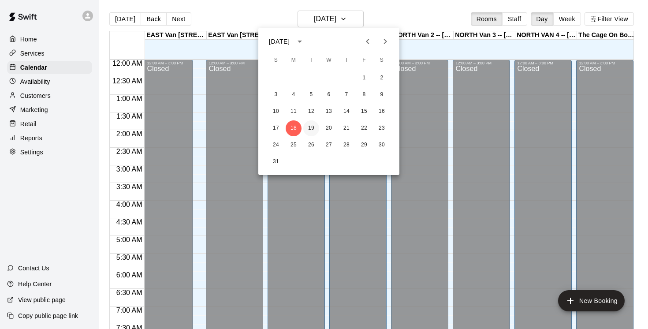
click at [311, 126] on button "19" at bounding box center [311, 128] width 16 height 16
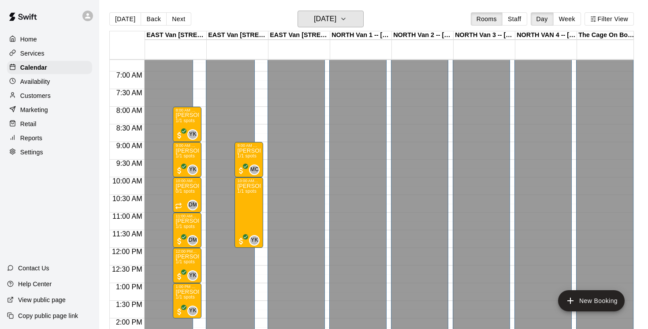
scroll to position [236, 0]
click at [517, 18] on button "Staff" at bounding box center [514, 18] width 25 height 13
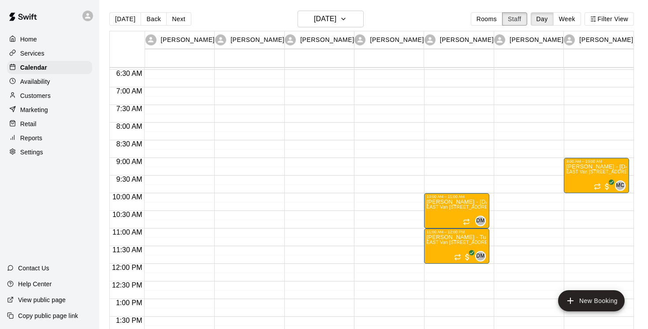
scroll to position [233, 0]
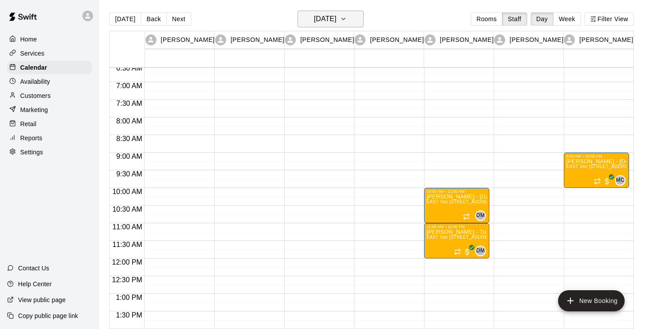
click at [345, 18] on icon "button" at bounding box center [344, 19] width 4 height 2
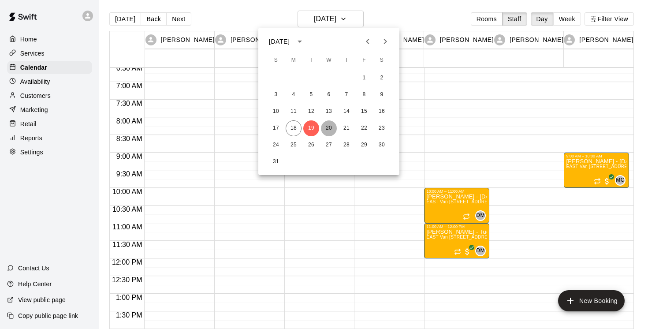
click at [329, 129] on button "20" at bounding box center [329, 128] width 16 height 16
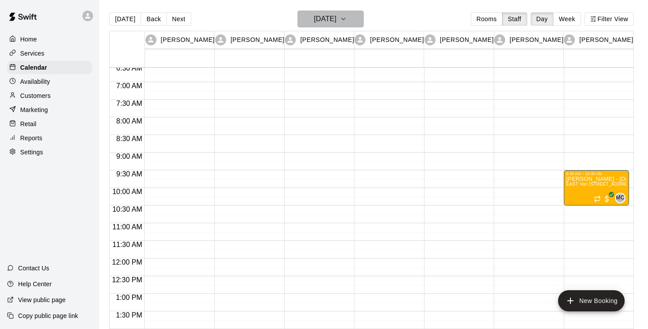
click at [347, 18] on icon "button" at bounding box center [343, 19] width 7 height 11
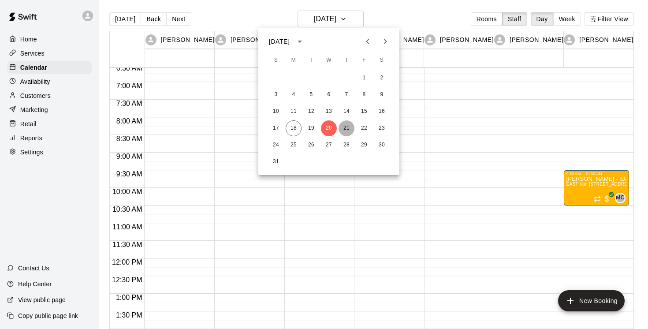
click at [346, 128] on button "21" at bounding box center [347, 128] width 16 height 16
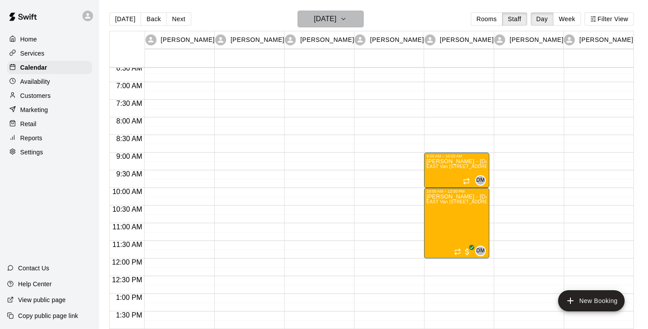
click at [347, 19] on icon "button" at bounding box center [343, 19] width 7 height 11
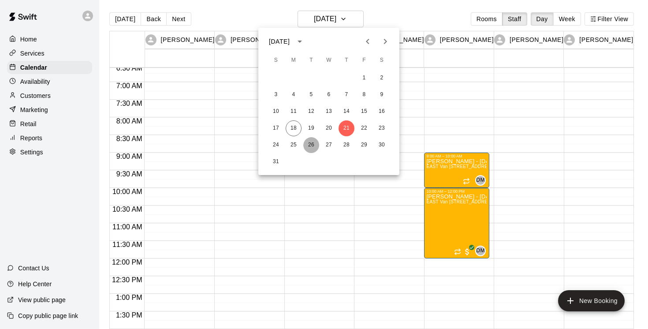
click at [312, 145] on button "26" at bounding box center [311, 145] width 16 height 16
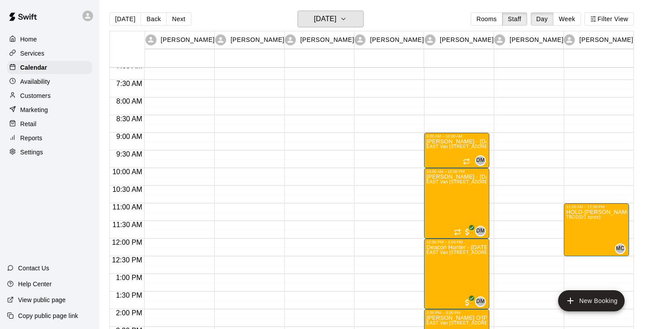
scroll to position [250, 0]
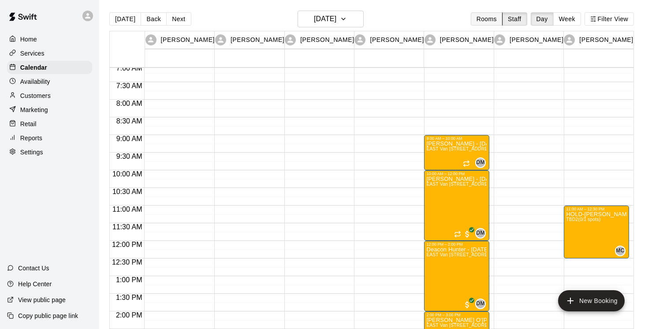
click at [480, 16] on button "Rooms" at bounding box center [487, 18] width 32 height 13
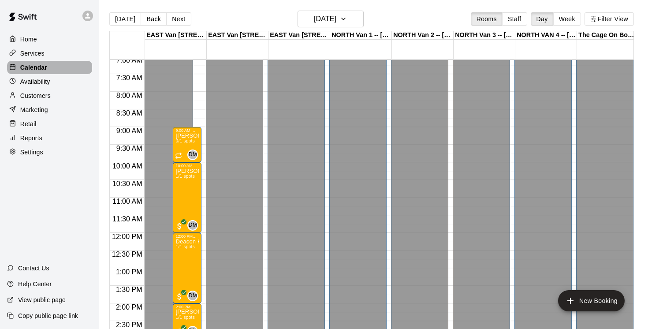
click at [30, 70] on p "Calendar" at bounding box center [33, 67] width 27 height 9
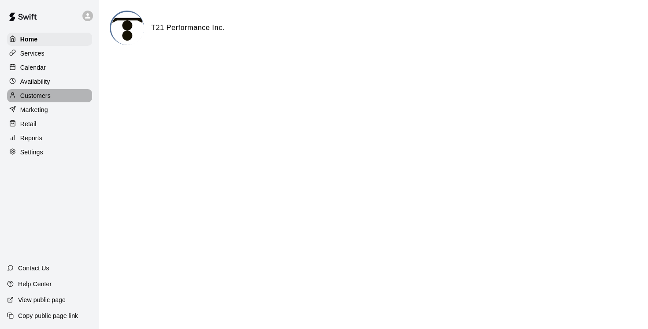
click at [46, 94] on p "Customers" at bounding box center [35, 95] width 30 height 9
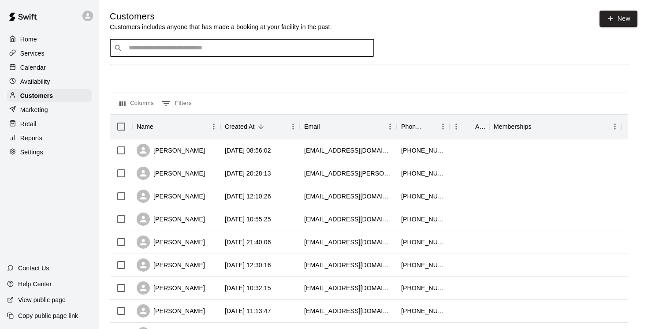
click at [163, 47] on input "Search customers by name or email" at bounding box center [248, 48] width 244 height 9
type input "*"
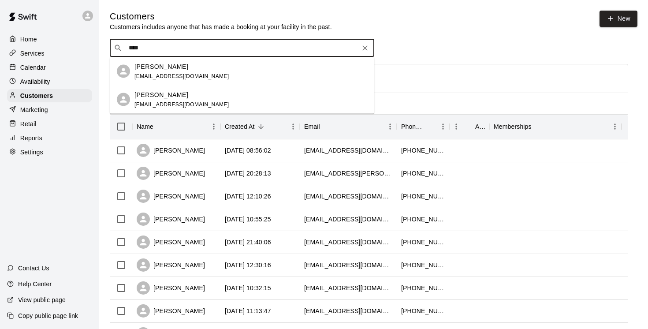
drag, startPoint x: 159, startPoint y: 50, endPoint x: 97, endPoint y: 42, distance: 62.7
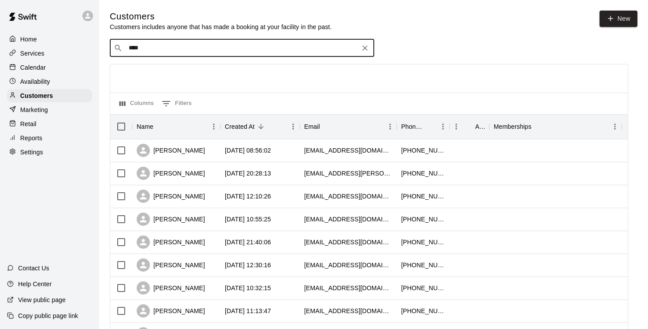
type input "****"
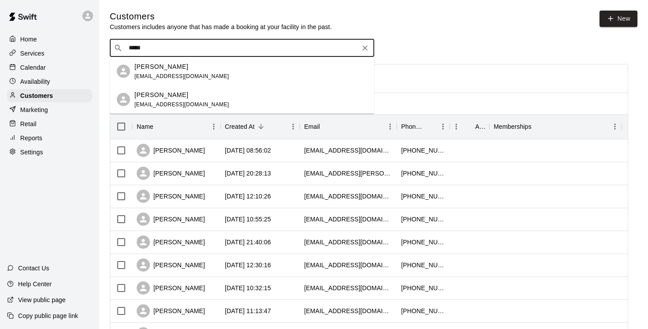
click at [157, 96] on p "[PERSON_NAME]" at bounding box center [161, 94] width 54 height 9
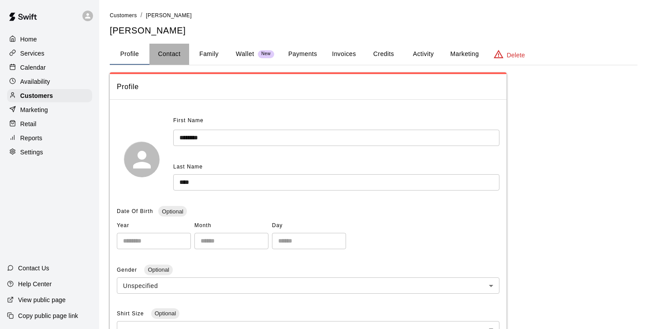
click at [169, 54] on button "Contact" at bounding box center [169, 54] width 40 height 21
select select "**"
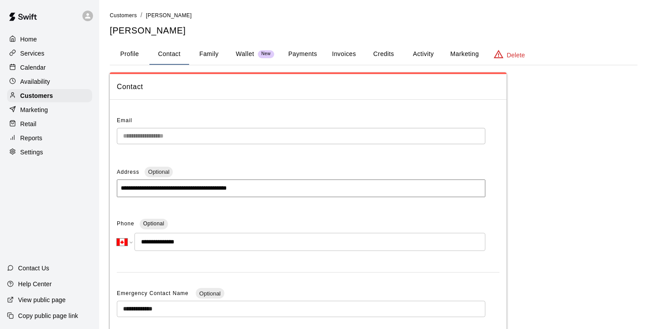
click at [114, 133] on div "**********" at bounding box center [308, 279] width 397 height 345
click at [110, 134] on div "**********" at bounding box center [308, 279] width 397 height 345
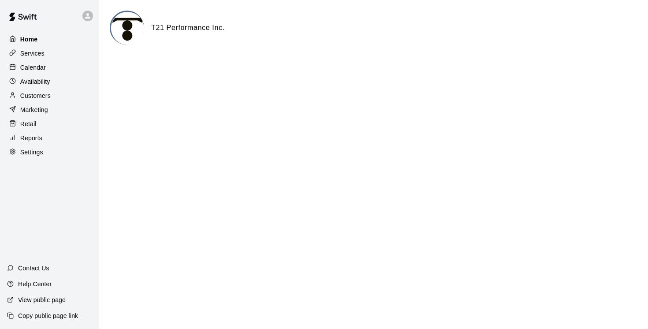
click at [40, 39] on div "Home" at bounding box center [49, 39] width 85 height 13
click at [37, 69] on p "Calendar" at bounding box center [33, 67] width 26 height 9
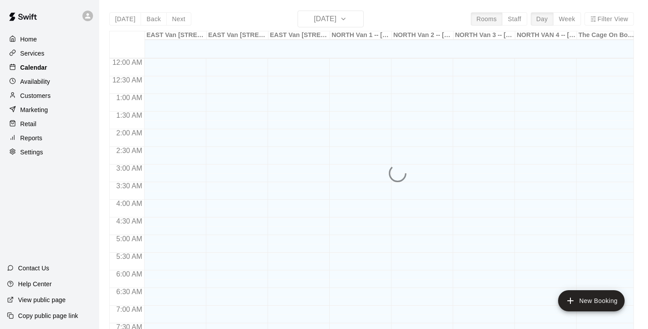
scroll to position [380, 0]
